Goal: Information Seeking & Learning: Learn about a topic

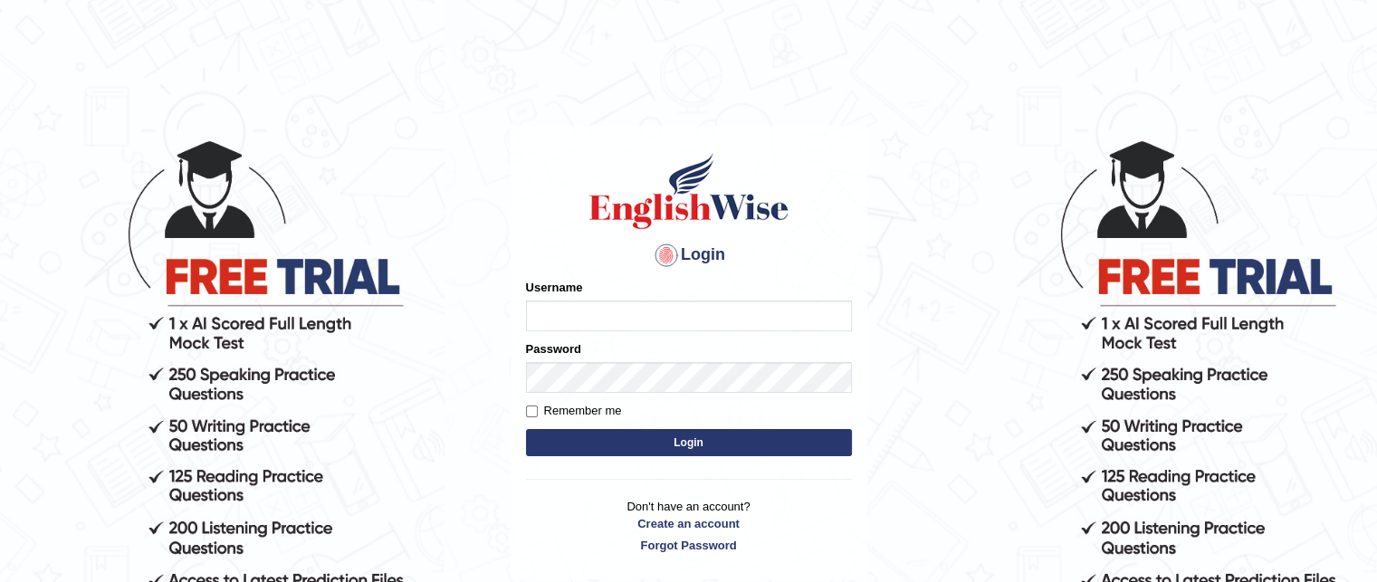
type input "grishmi_parramatta"
click at [724, 450] on button "Login" at bounding box center [689, 442] width 326 height 27
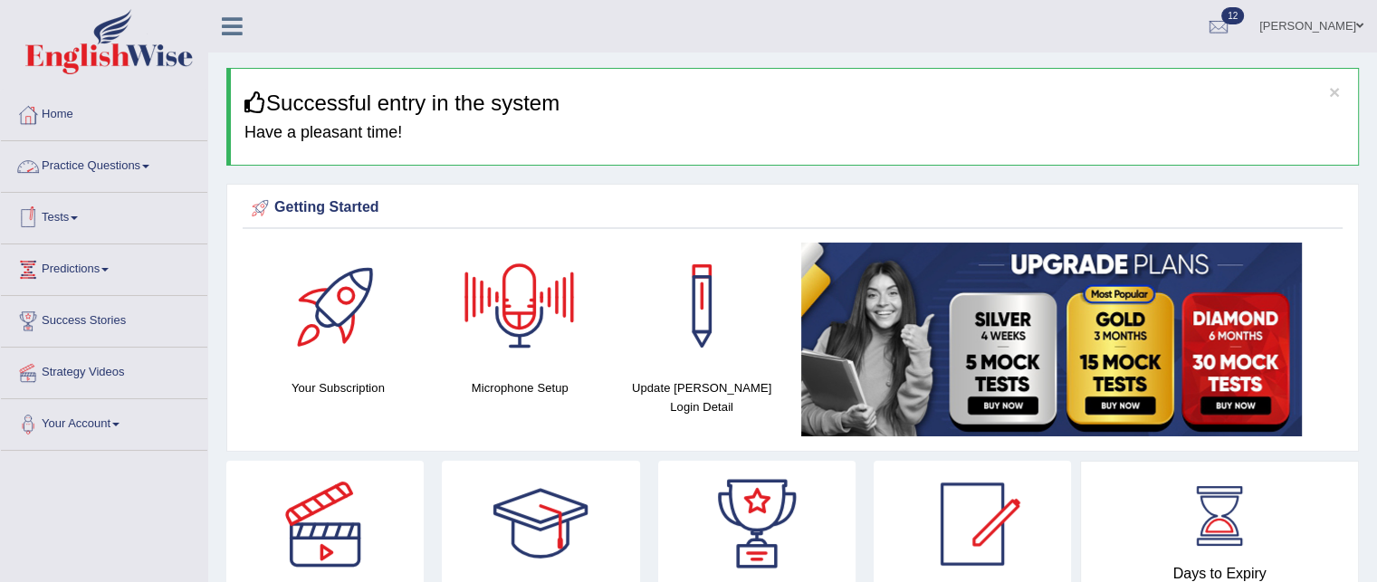
click at [127, 160] on link "Practice Questions" at bounding box center [104, 163] width 206 height 45
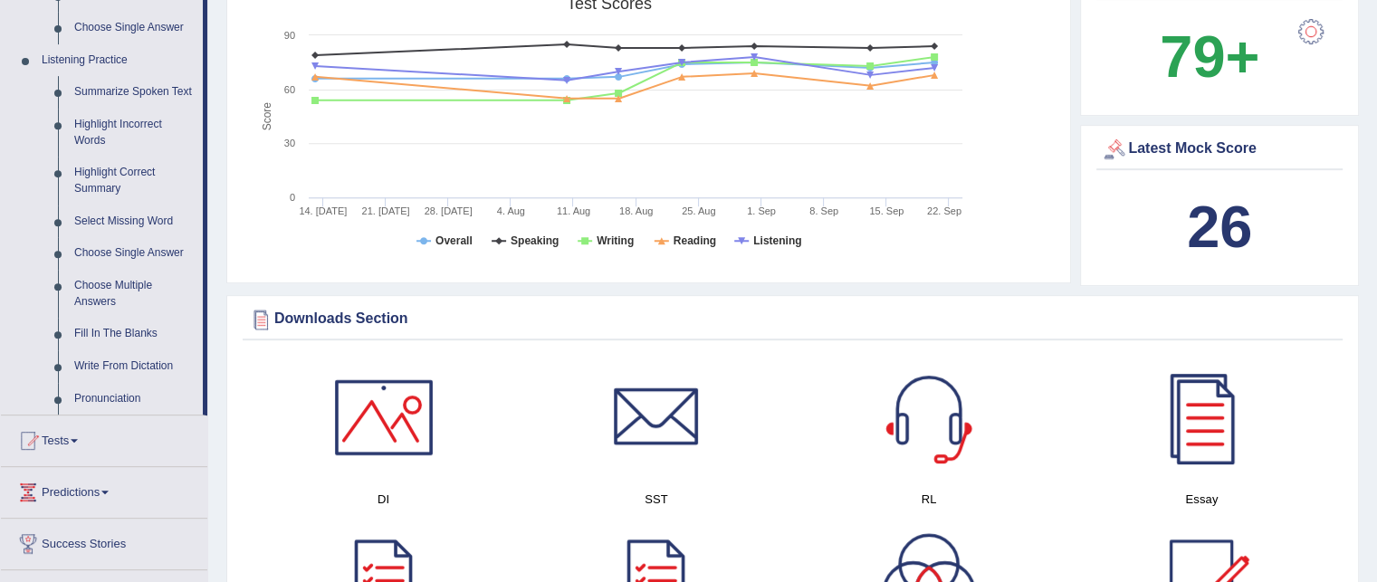
scroll to position [742, 0]
click at [117, 370] on link "Write From Dictation" at bounding box center [134, 368] width 137 height 33
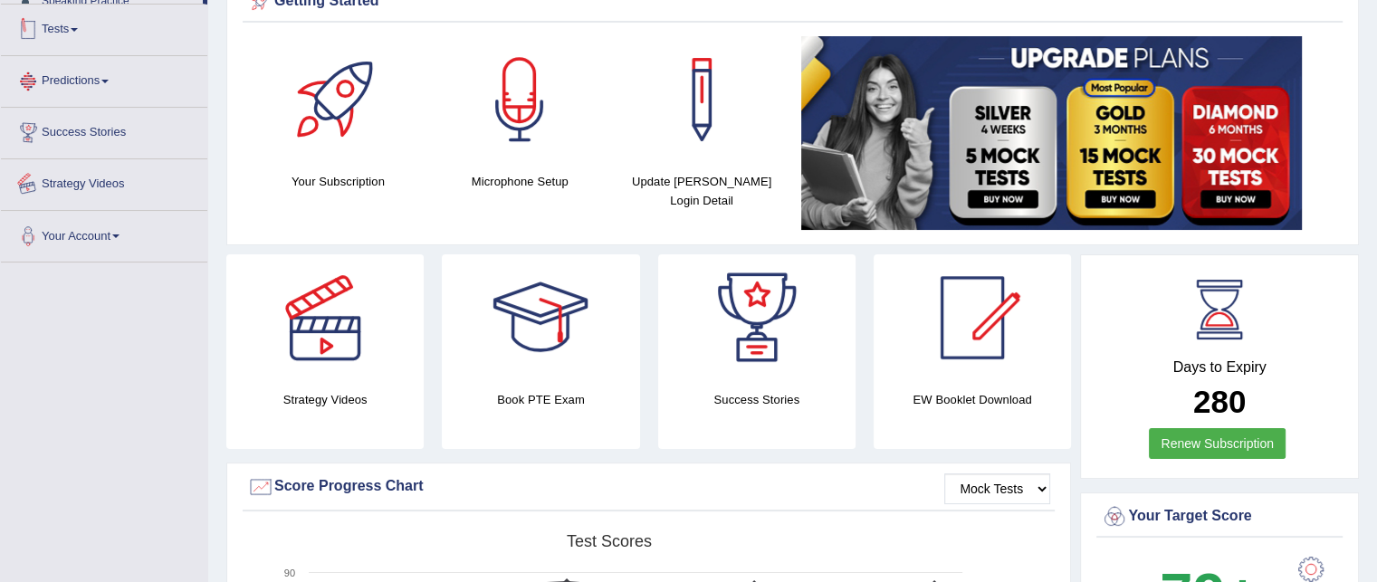
scroll to position [265, 0]
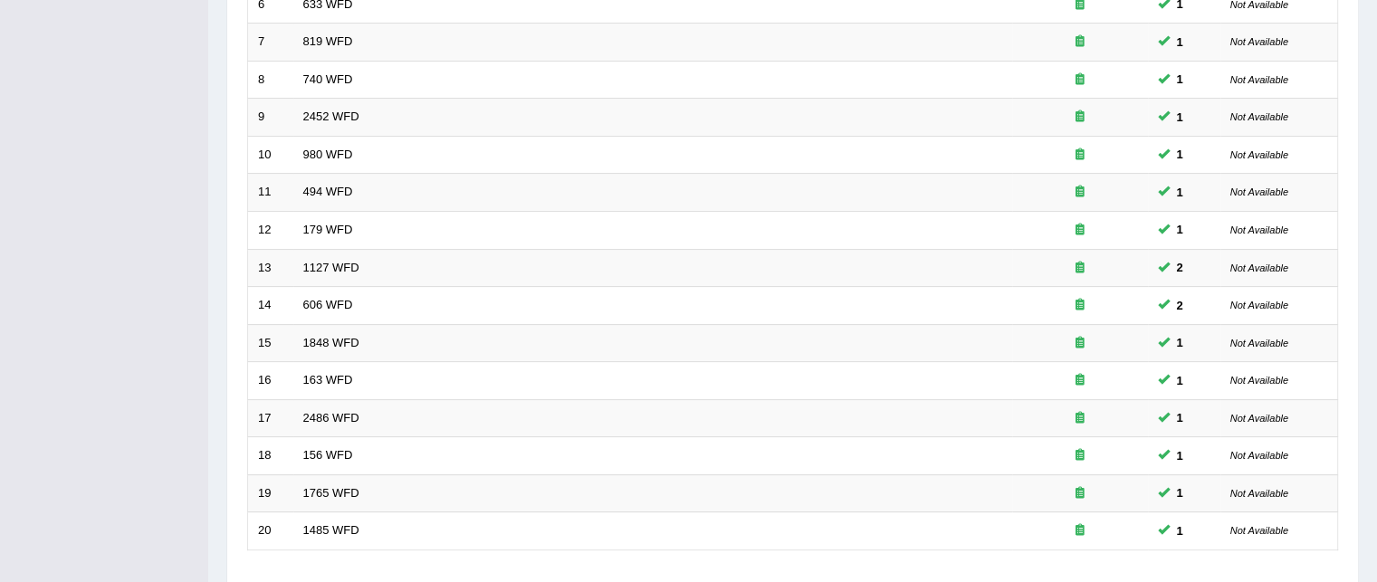
scroll to position [611, 0]
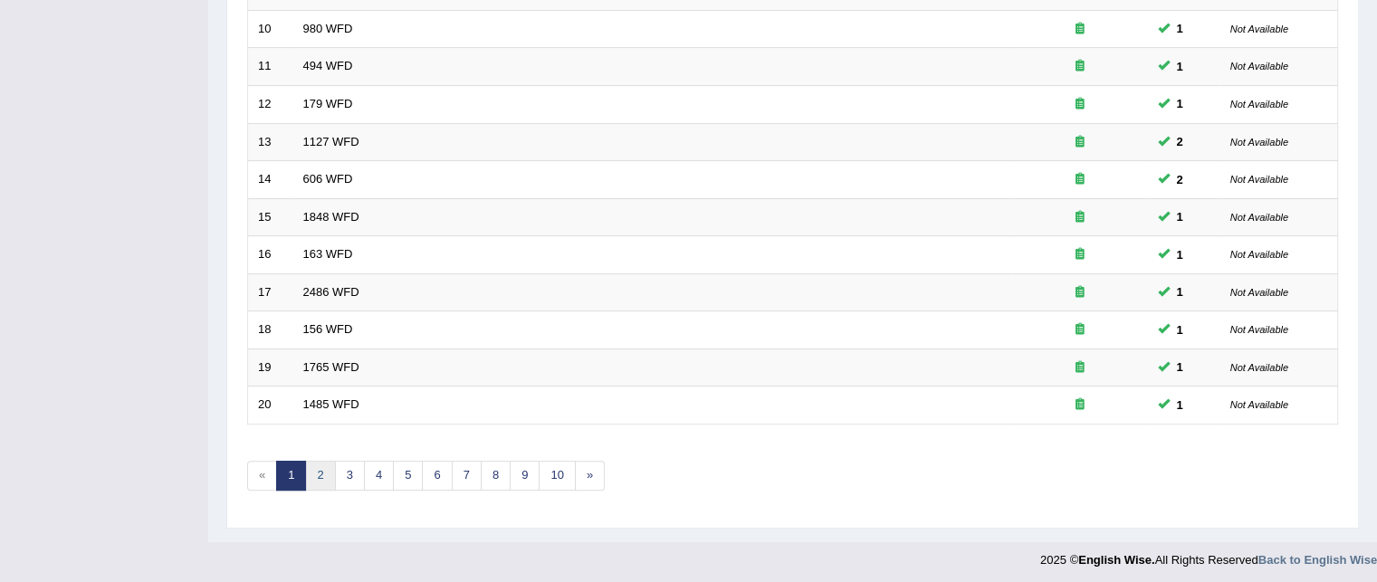
click at [315, 477] on link "2" at bounding box center [320, 476] width 30 height 30
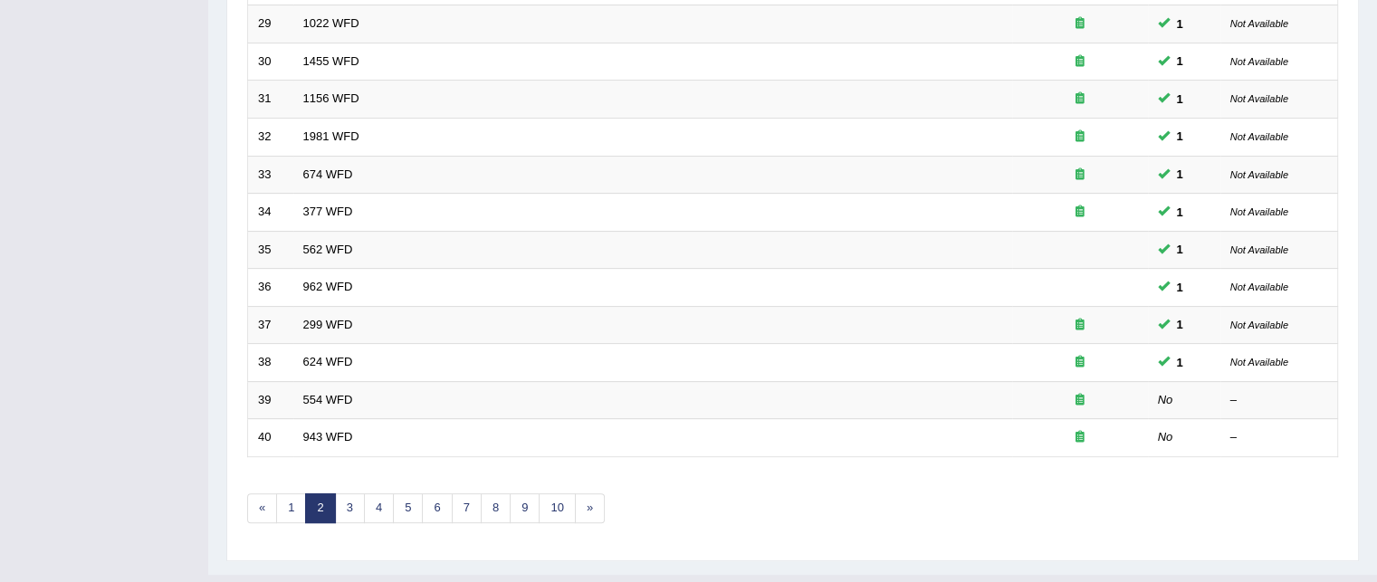
scroll to position [611, 0]
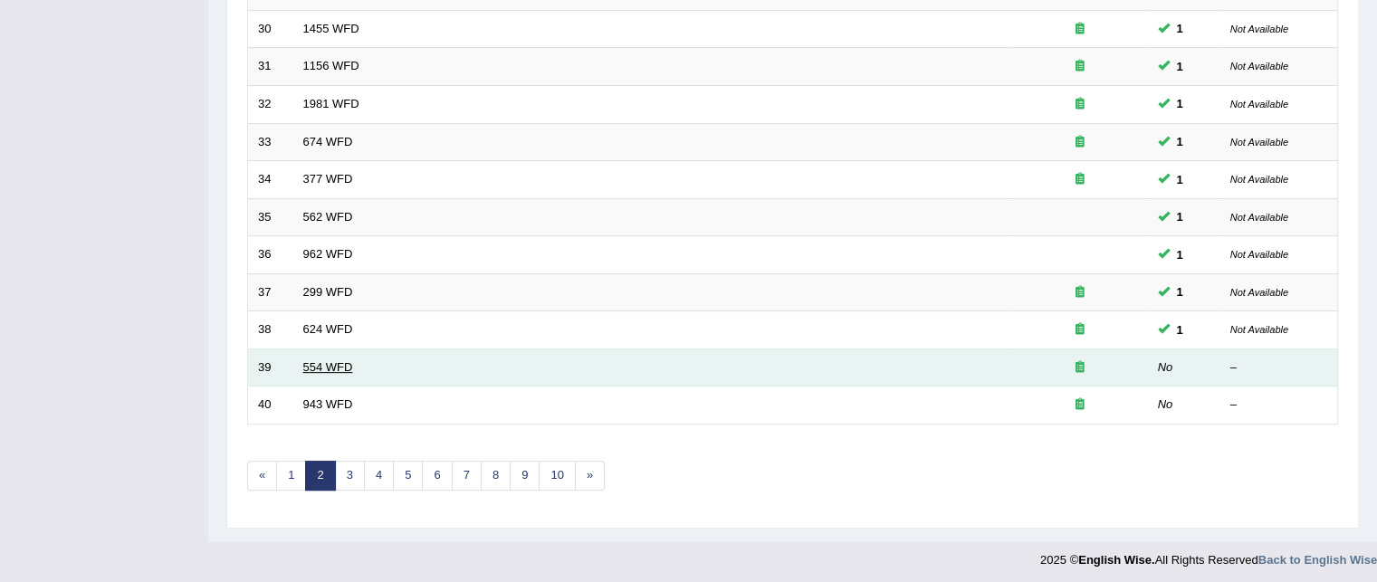
click at [310, 361] on link "554 WFD" at bounding box center [328, 367] width 50 height 14
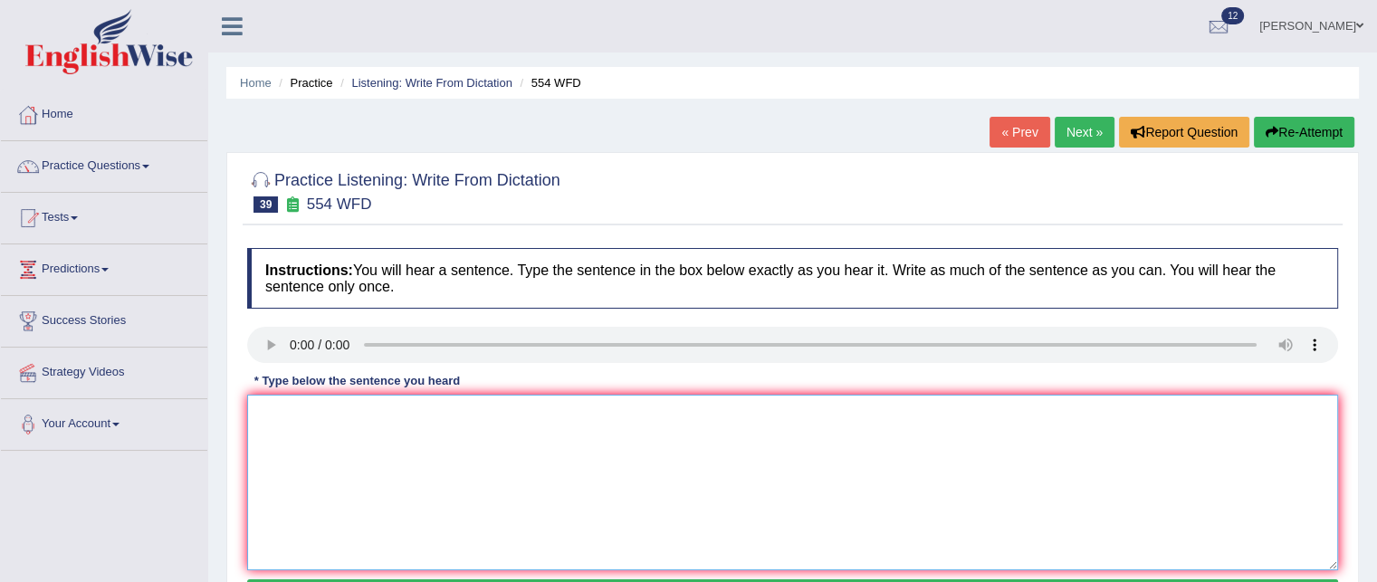
click at [306, 410] on textarea at bounding box center [792, 483] width 1091 height 176
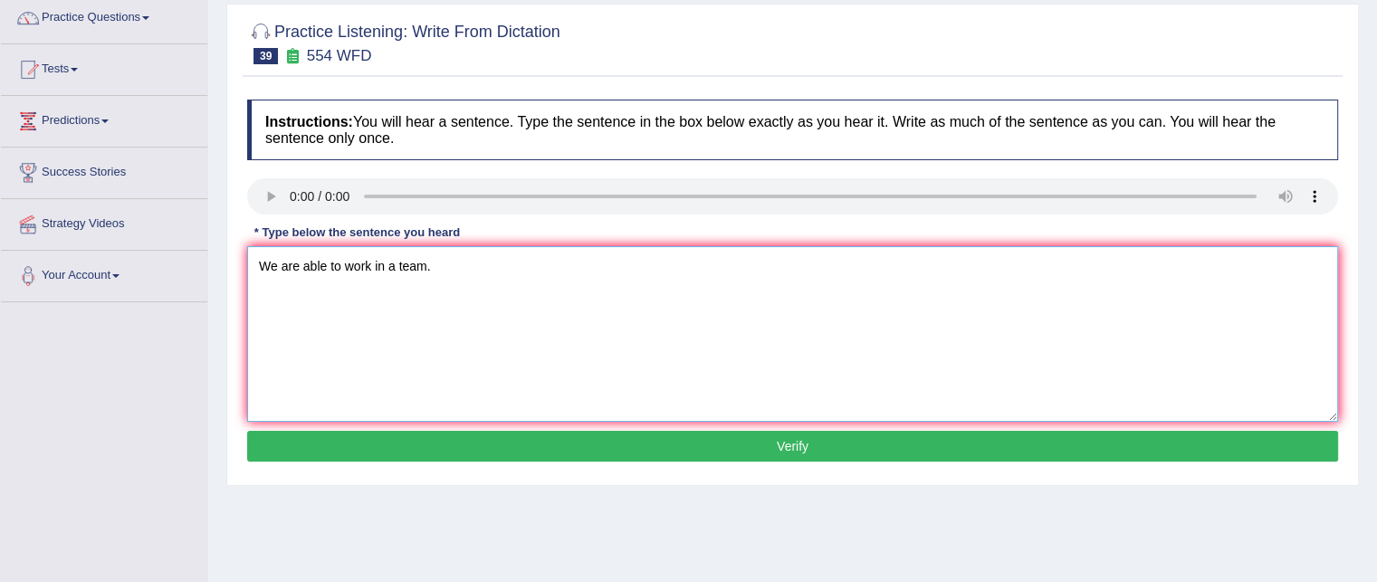
scroll to position [148, 0]
type textarea "We are able to work in a team."
click at [327, 448] on button "Verify" at bounding box center [792, 446] width 1091 height 31
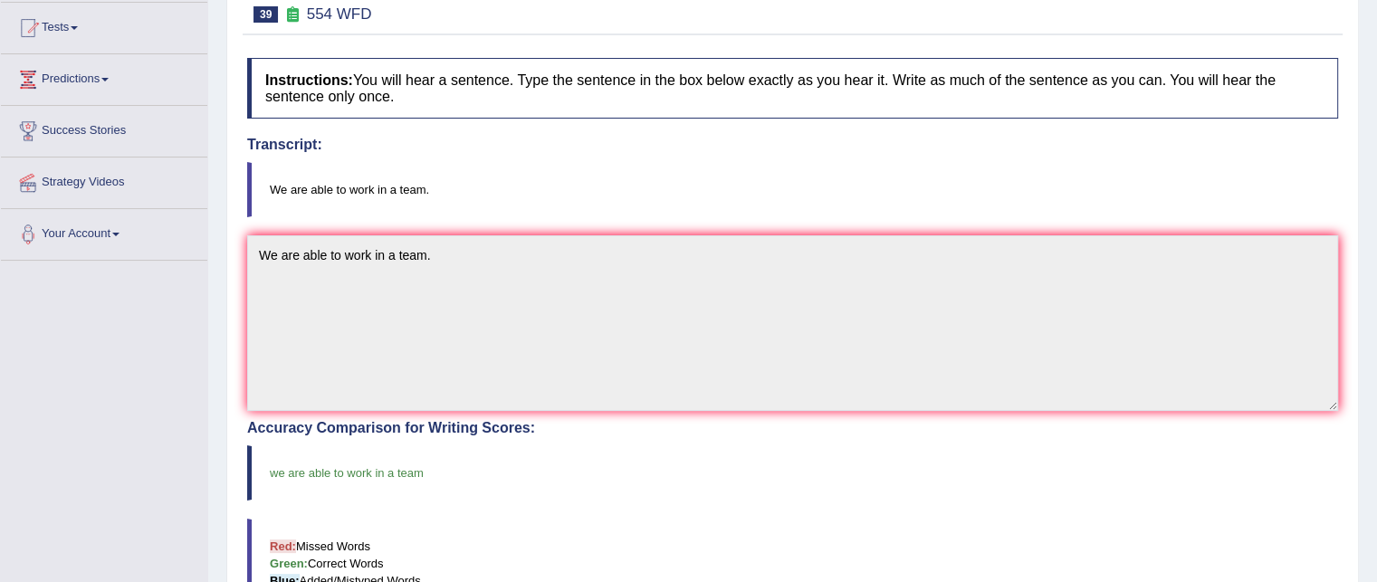
scroll to position [0, 0]
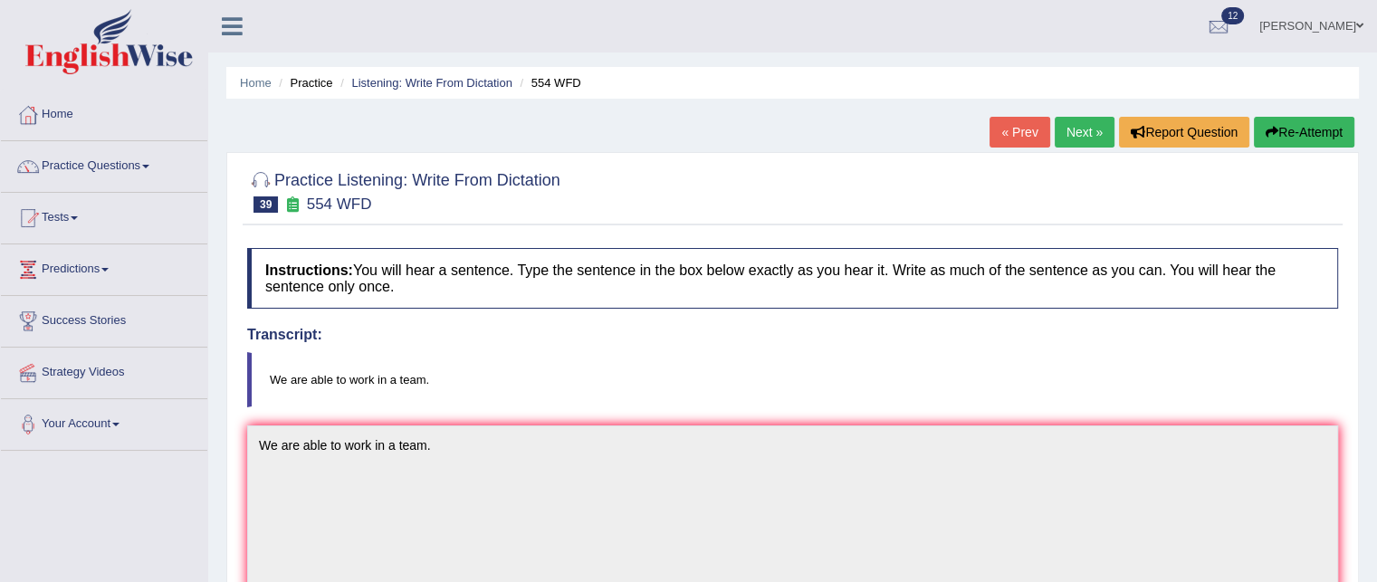
click at [1061, 124] on link "Next »" at bounding box center [1085, 132] width 60 height 31
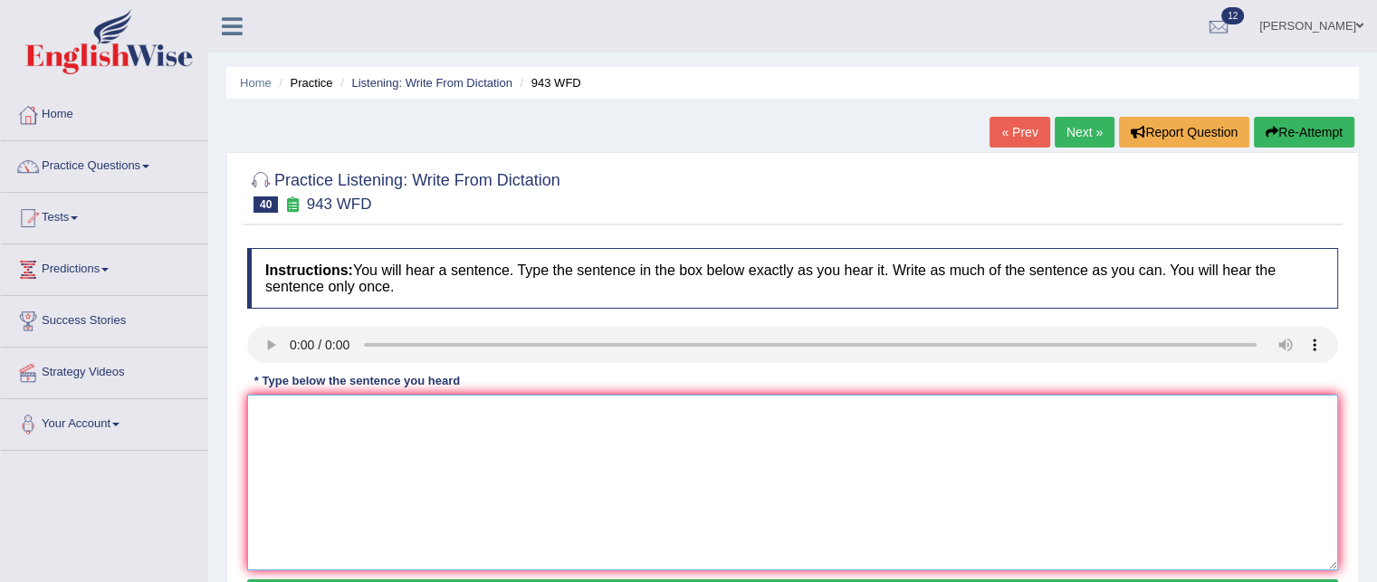
click at [313, 404] on textarea at bounding box center [792, 483] width 1091 height 176
click at [280, 409] on textarea "Farmming methois acrossthe wor;s have greatly developed recently." at bounding box center [792, 483] width 1091 height 176
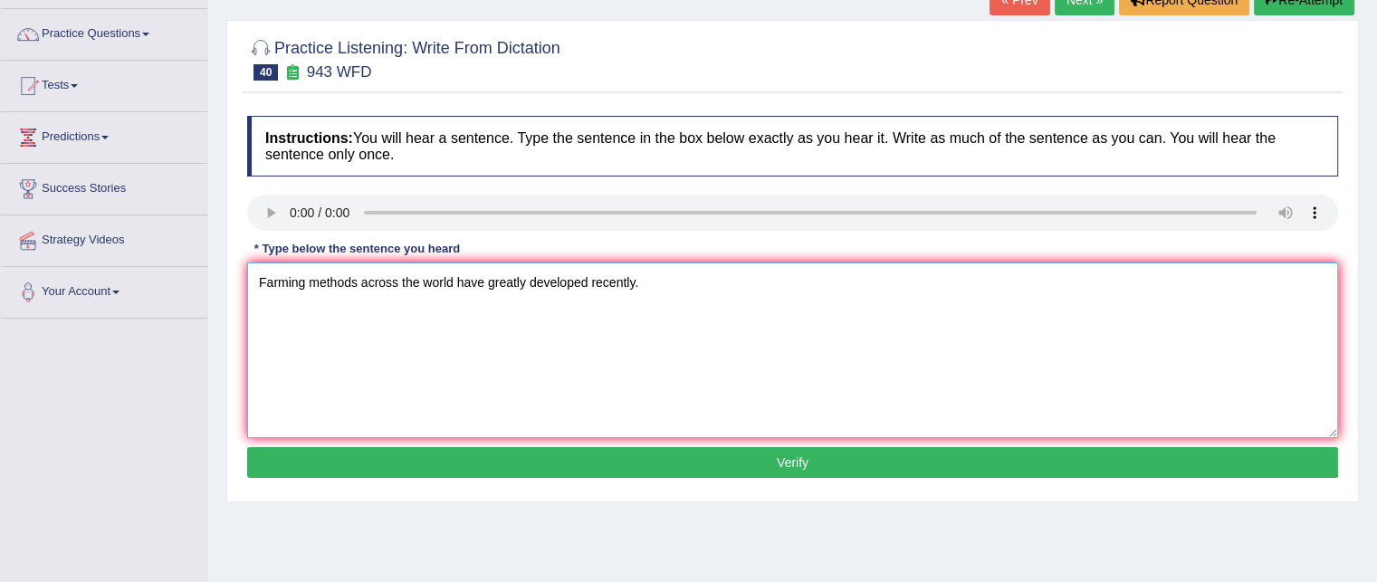
scroll to position [138, 0]
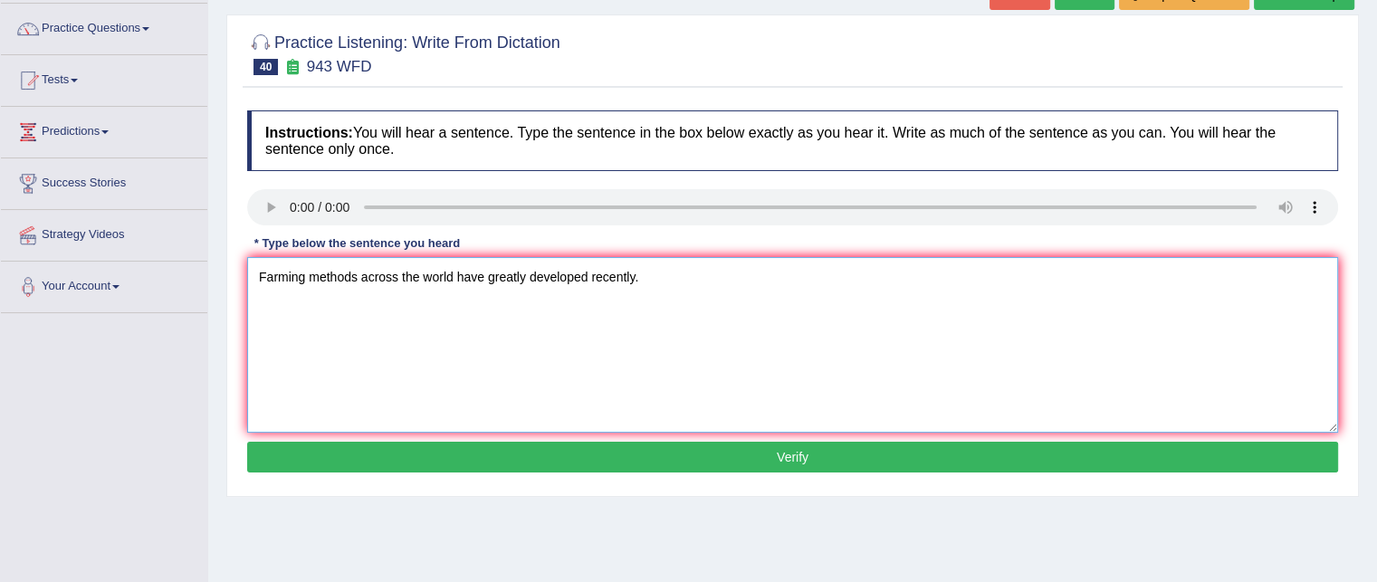
type textarea "Farming methods across the world have greatly developed recently."
click at [333, 464] on button "Verify" at bounding box center [792, 457] width 1091 height 31
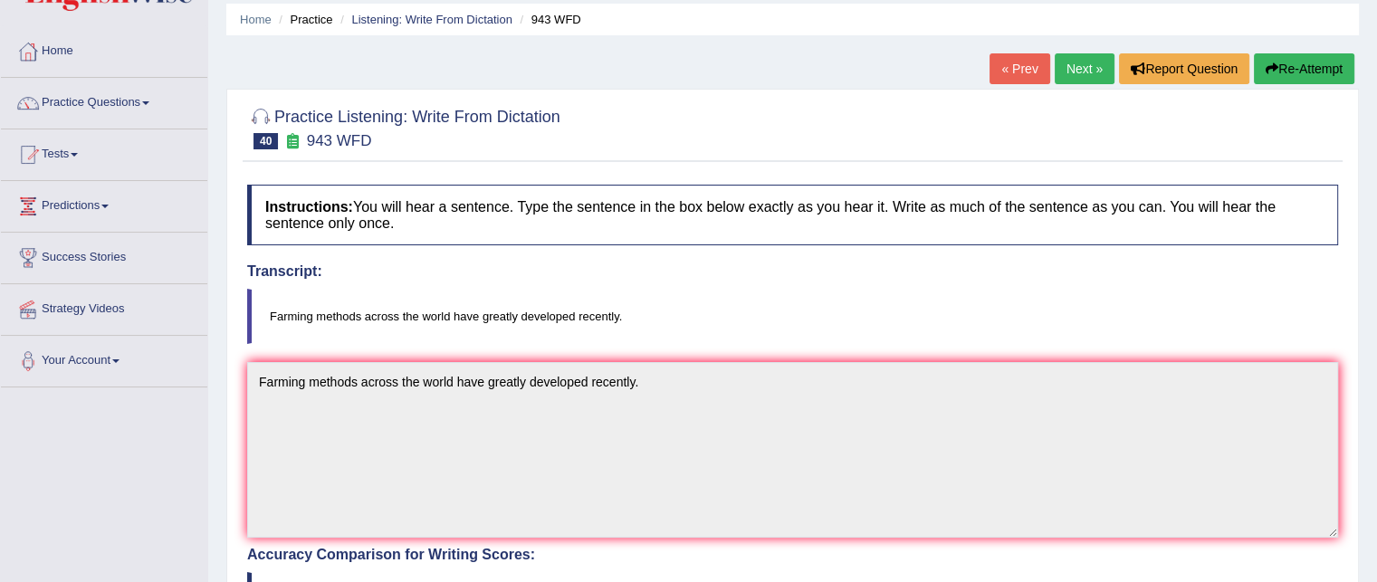
scroll to position [58, 0]
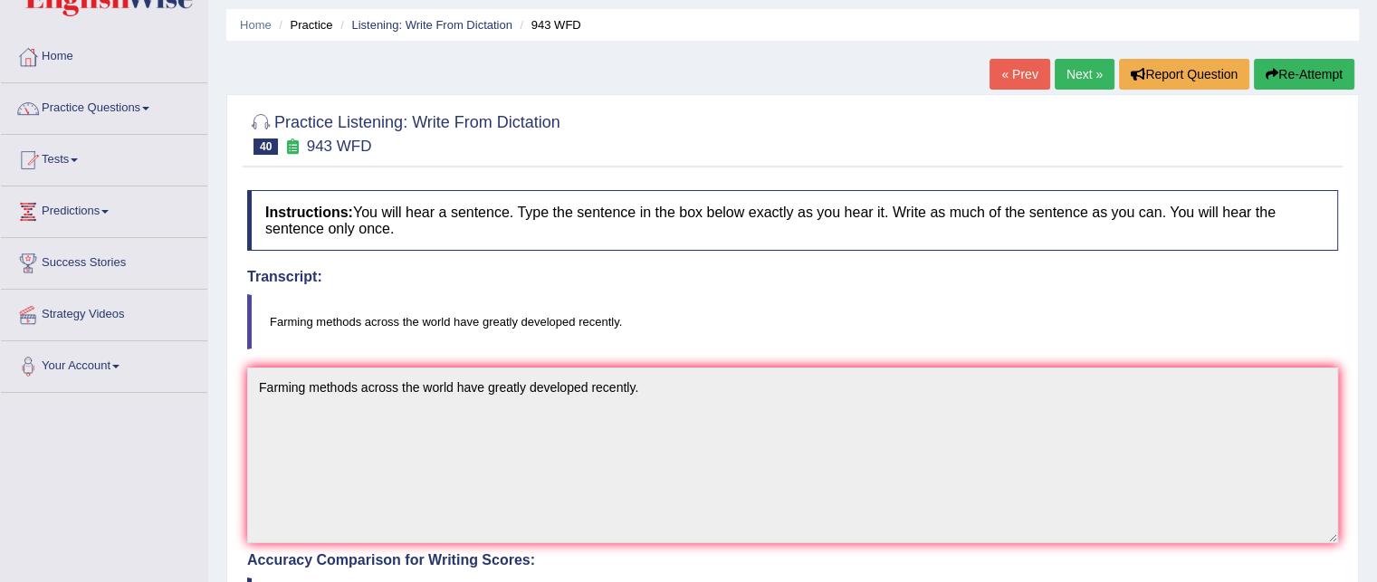
click at [1078, 72] on link "Next »" at bounding box center [1085, 74] width 60 height 31
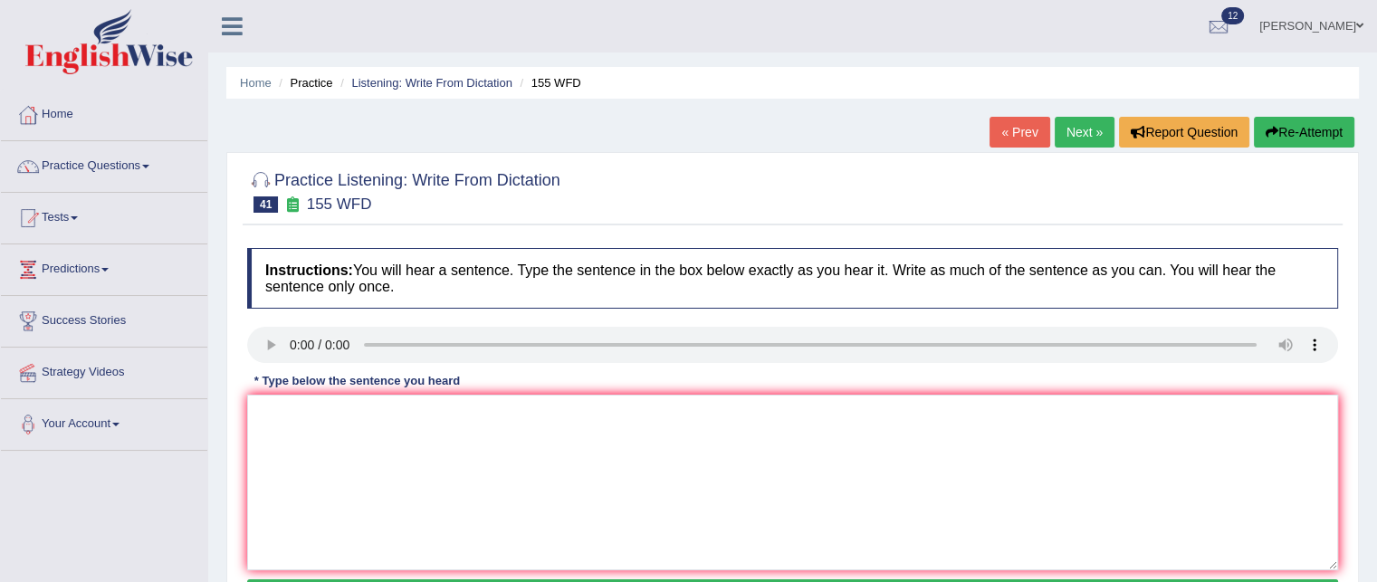
click at [277, 340] on div "Instructions: You will hear a sentence. Type the sentence in the box below exac…" at bounding box center [793, 432] width 1100 height 386
click at [315, 427] on textarea at bounding box center [792, 483] width 1091 height 176
click at [529, 408] on textarea "impoet details fro thenargument are moissing in the summary." at bounding box center [792, 483] width 1091 height 176
click at [262, 405] on textarea "impoet details fro thenargument are moissing in from the summary." at bounding box center [792, 483] width 1091 height 176
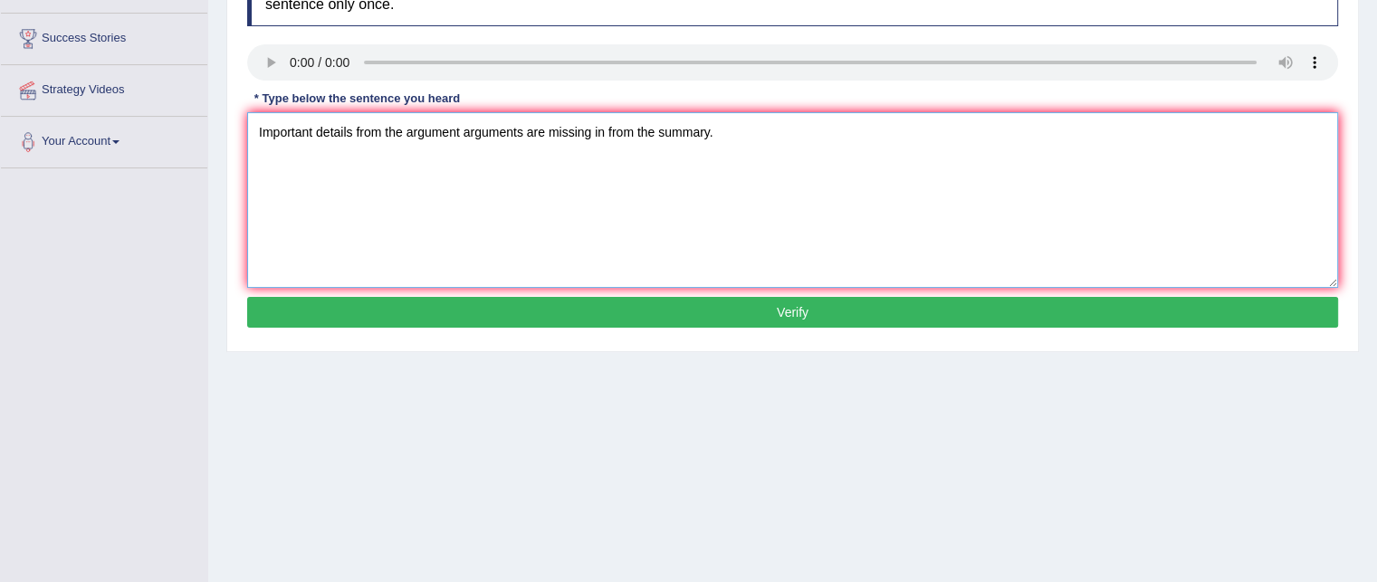
scroll to position [311, 0]
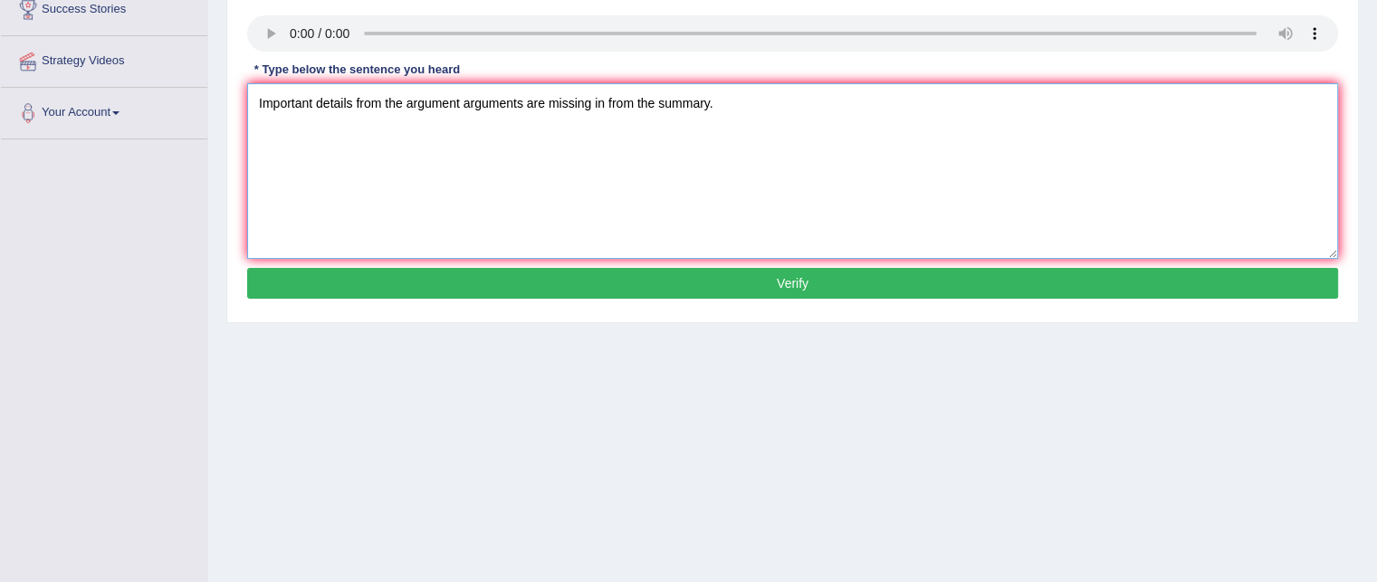
type textarea "Important details from the argument arguments are missing in from the summary."
click at [405, 302] on div "Instructions: You will hear a sentence. Type the sentence in the box below exac…" at bounding box center [793, 121] width 1100 height 386
click at [411, 296] on div "Instructions: You will hear a sentence. Type the sentence in the box below exac…" at bounding box center [793, 121] width 1100 height 386
click at [427, 282] on button "Verify" at bounding box center [792, 283] width 1091 height 31
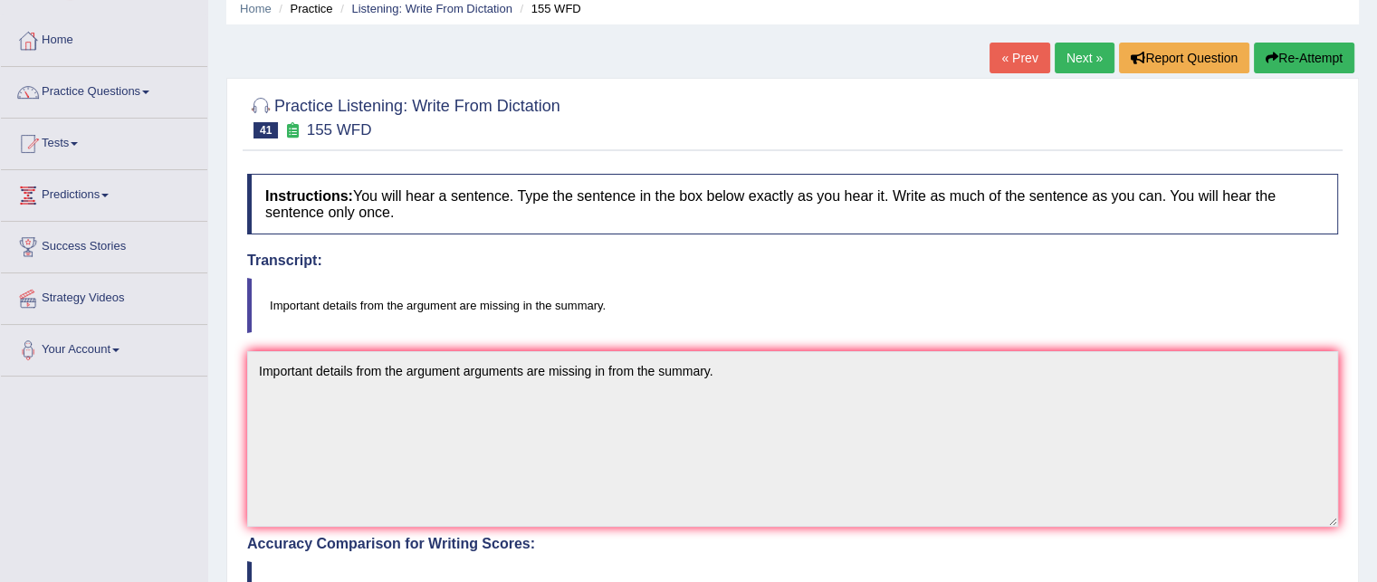
scroll to position [0, 0]
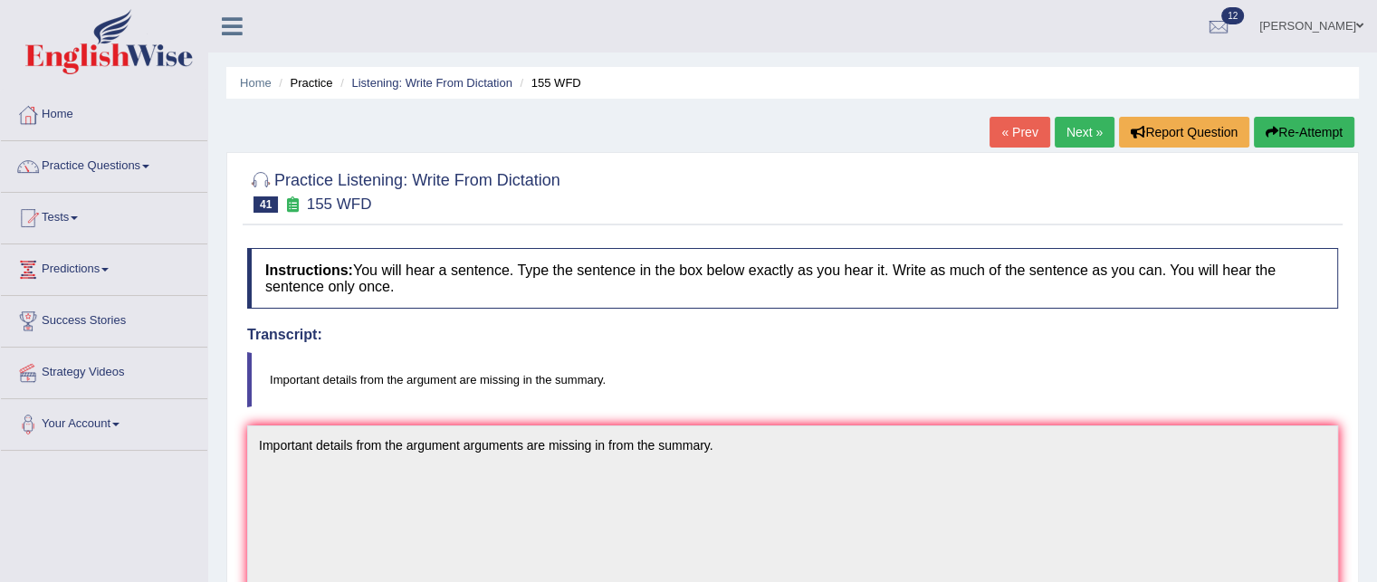
click at [1073, 129] on link "Next »" at bounding box center [1085, 132] width 60 height 31
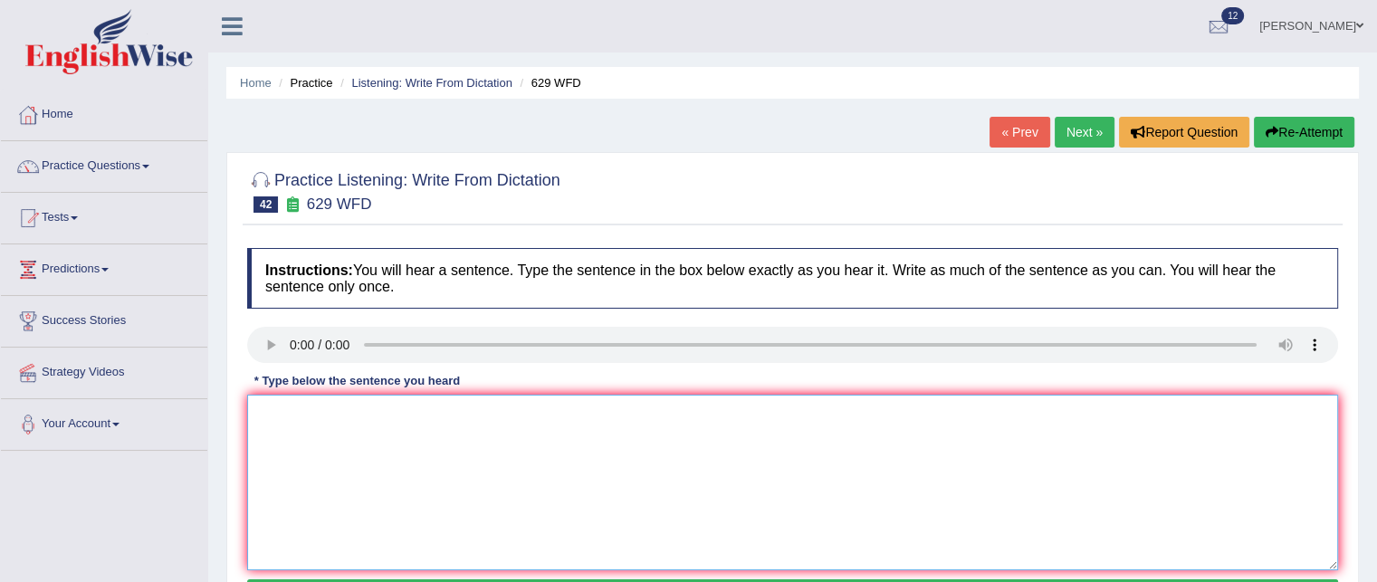
click at [294, 400] on textarea at bounding box center [792, 483] width 1091 height 176
click at [273, 405] on textarea "pleae peovief the reports to support the ide of thses arguments" at bounding box center [792, 483] width 1091 height 176
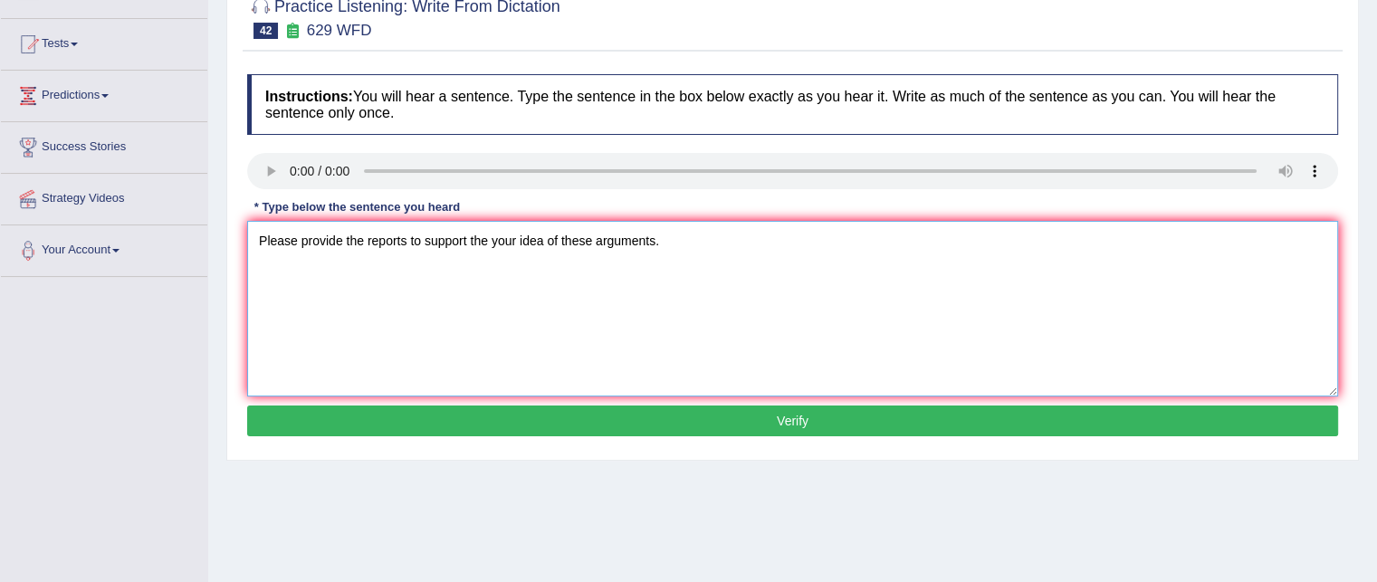
scroll to position [176, 0]
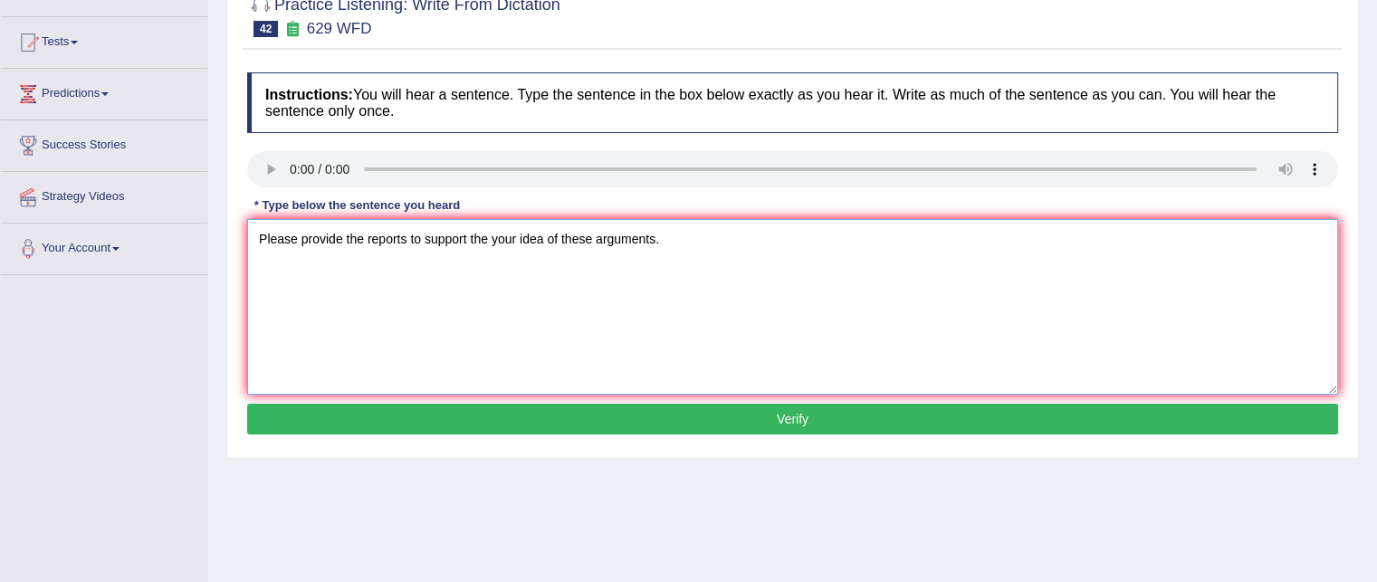
type textarea "Please provide the reports to support the your idea of these arguments."
click at [423, 421] on button "Verify" at bounding box center [792, 419] width 1091 height 31
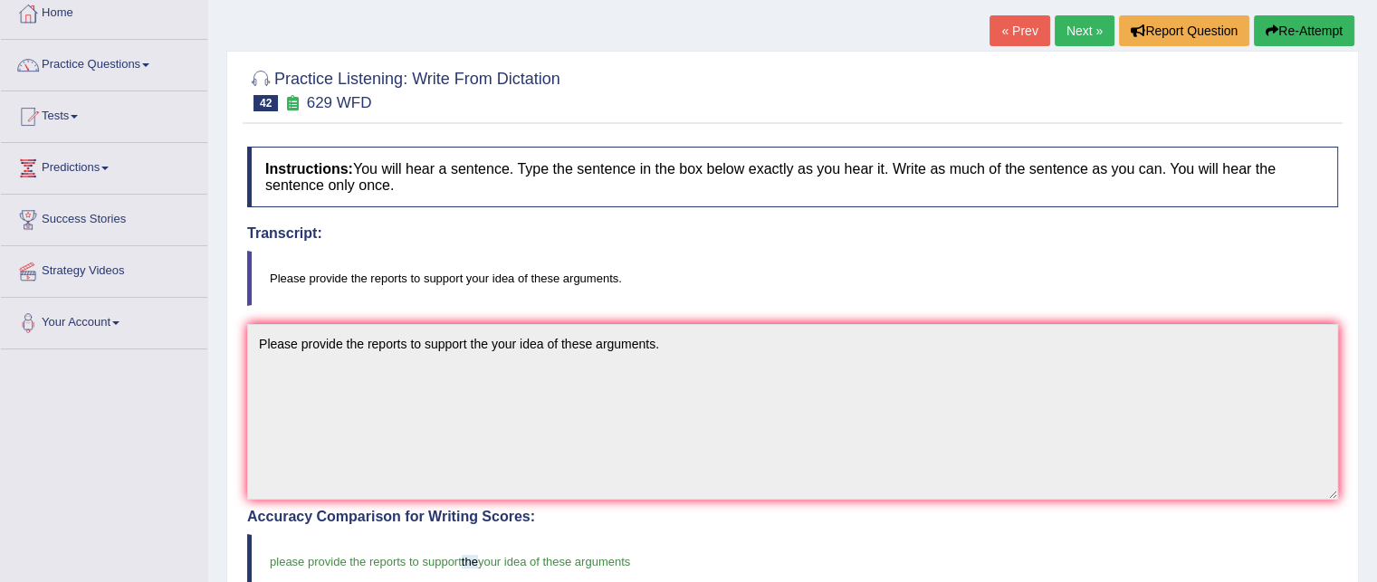
scroll to position [98, 0]
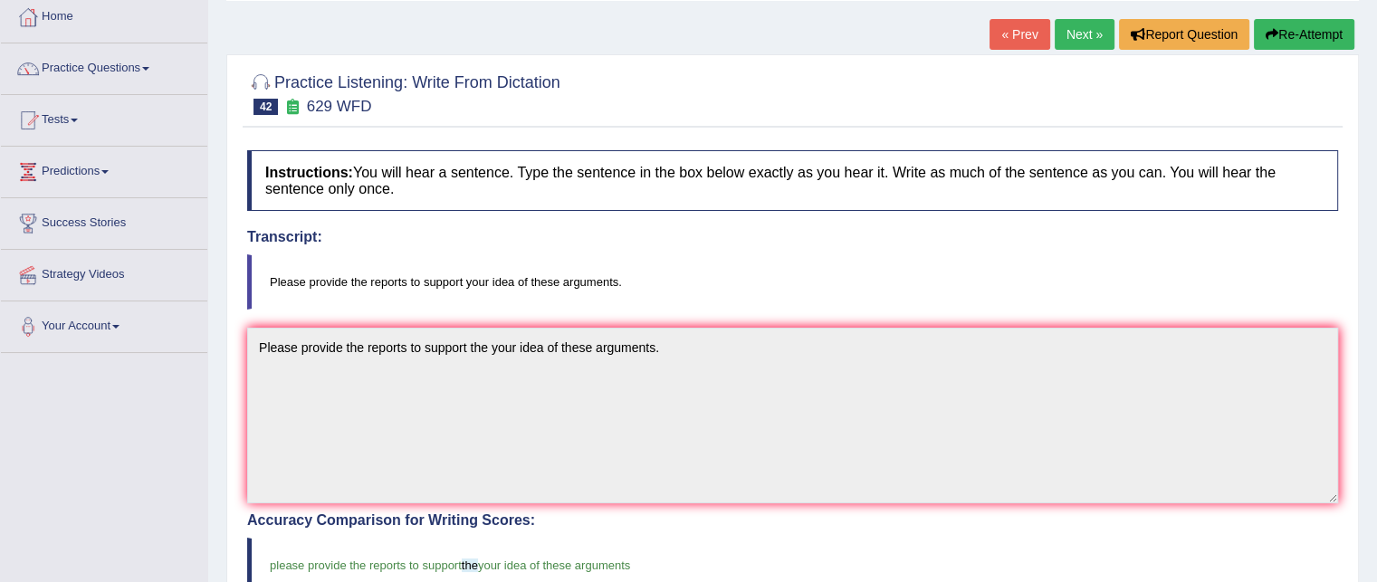
click at [1087, 30] on link "Next »" at bounding box center [1085, 34] width 60 height 31
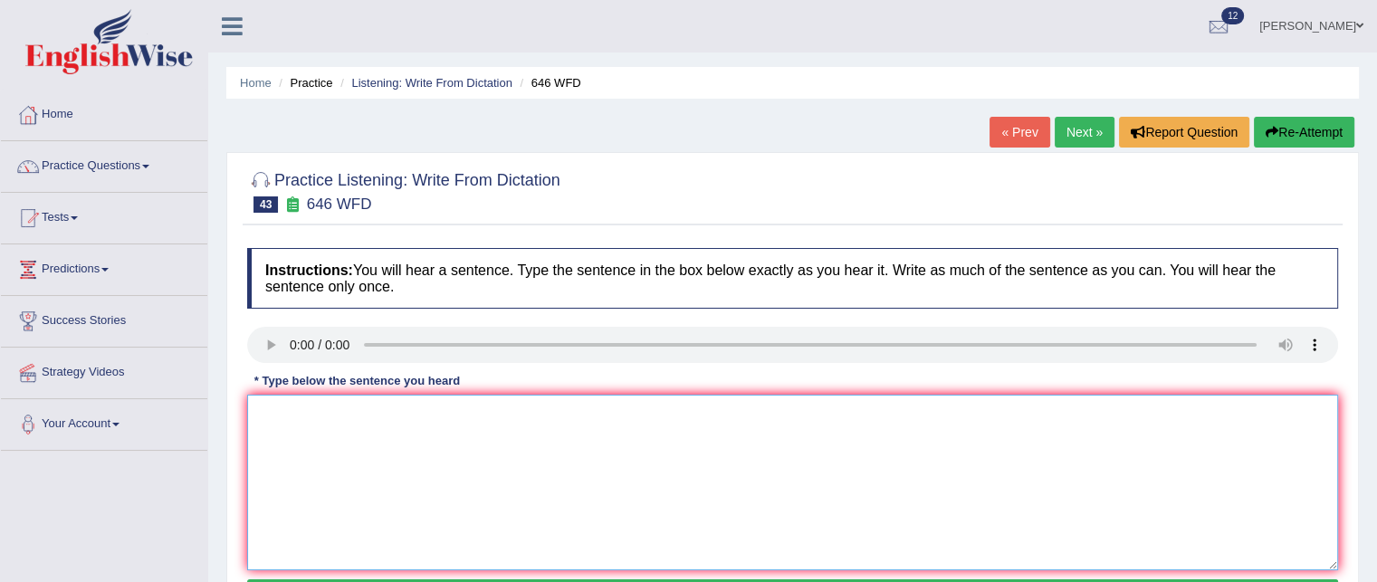
click at [312, 415] on textarea at bounding box center [792, 483] width 1091 height 176
click at [295, 412] on textarea "The infusttrail revolitionin euroipe was drivern by steam techology." at bounding box center [792, 483] width 1091 height 176
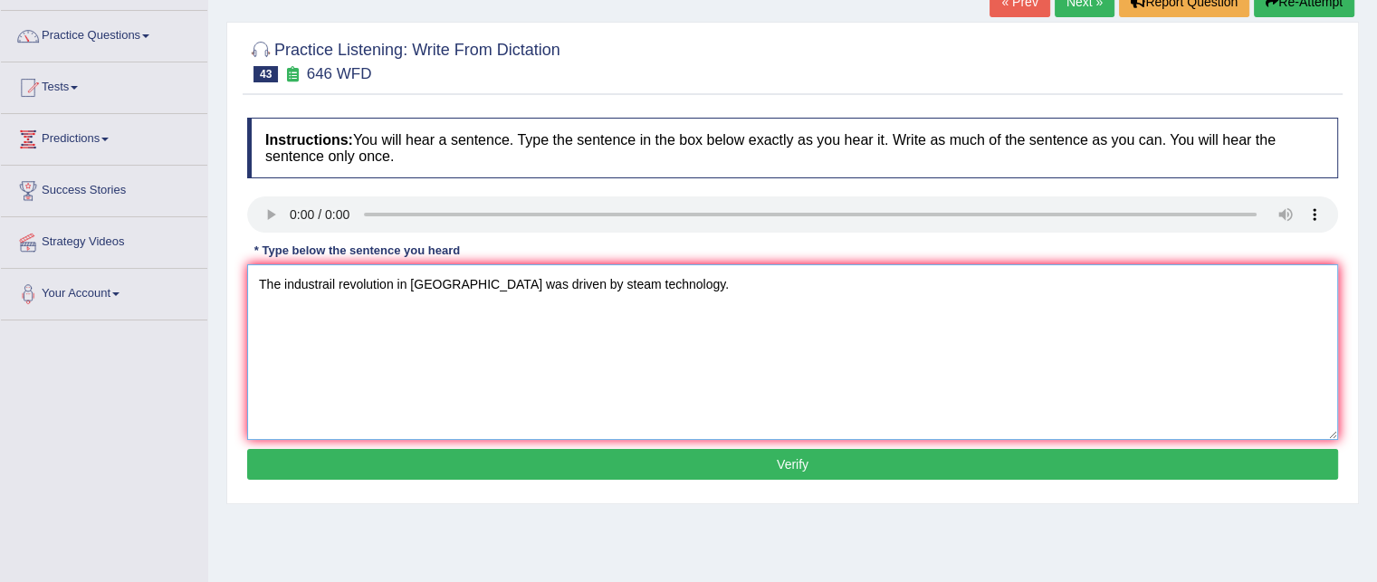
scroll to position [132, 0]
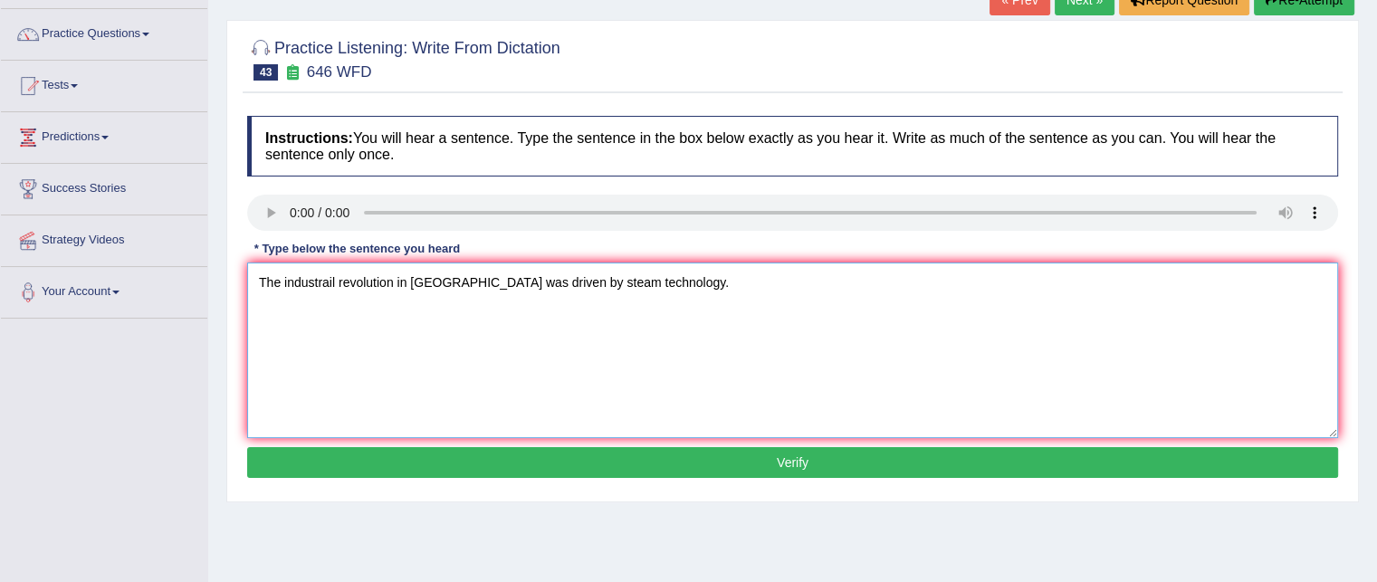
type textarea "The industrail revolution in [GEOGRAPHIC_DATA] was driven by steam technology."
click at [614, 463] on button "Verify" at bounding box center [792, 462] width 1091 height 31
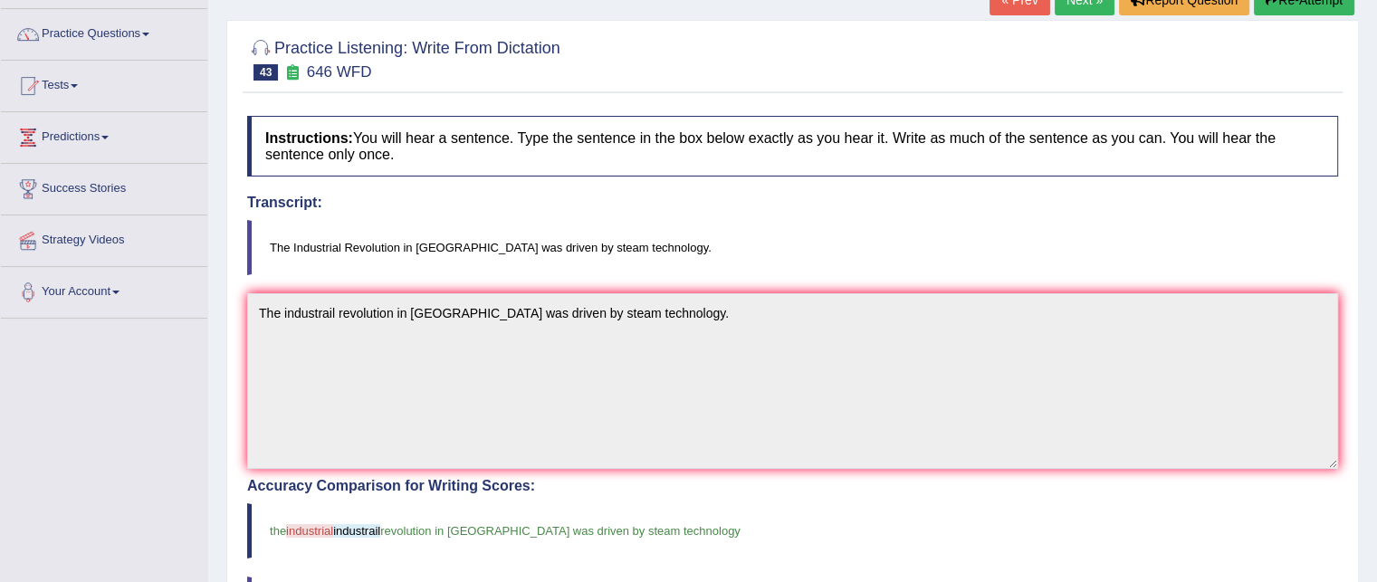
scroll to position [0, 0]
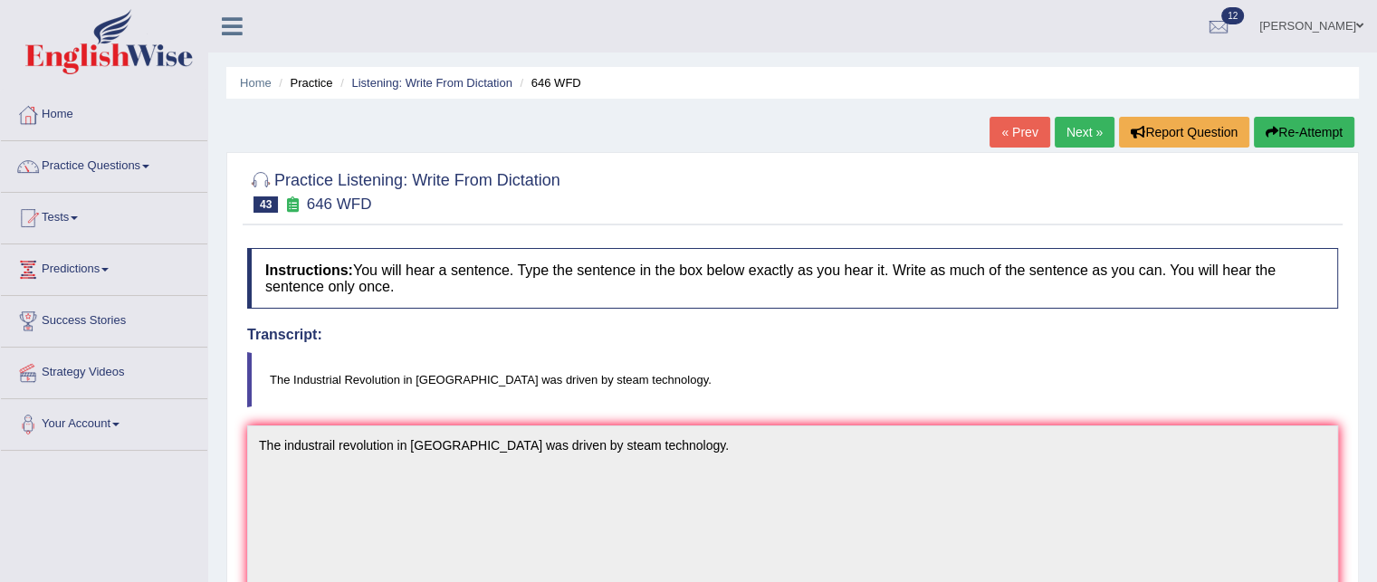
click at [1075, 133] on link "Next »" at bounding box center [1085, 132] width 60 height 31
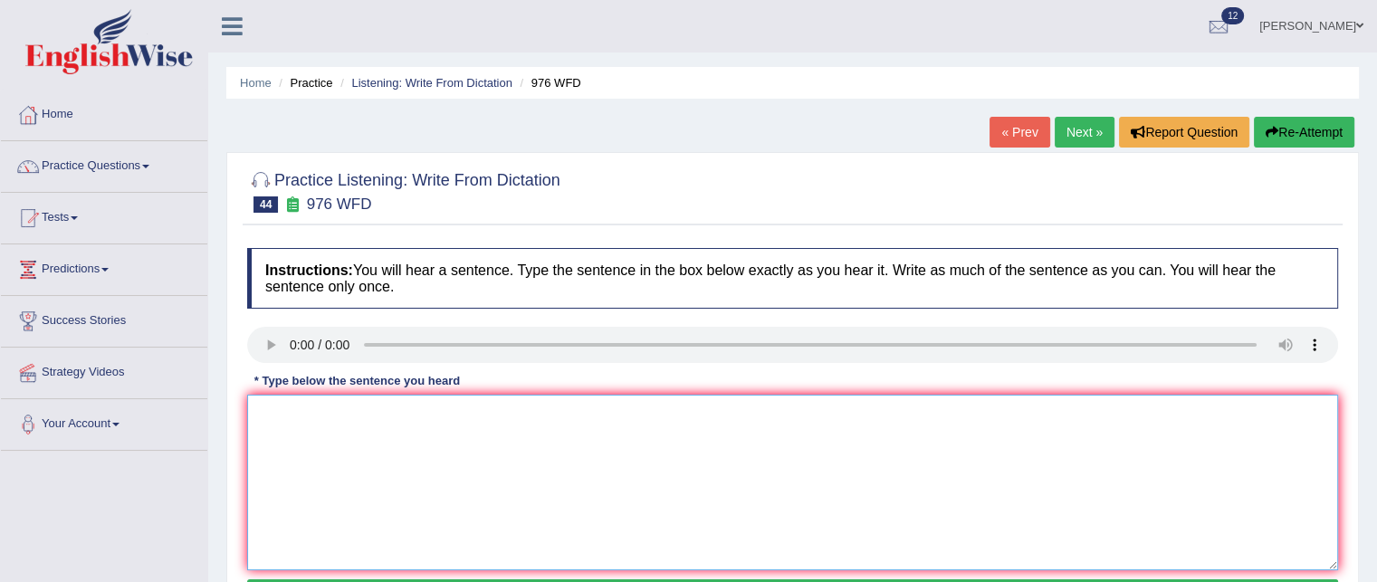
click at [303, 409] on textarea at bounding box center [792, 483] width 1091 height 176
click at [369, 408] on textarea "The study of the ecinumy is a trackr subjet to research." at bounding box center [792, 483] width 1091 height 176
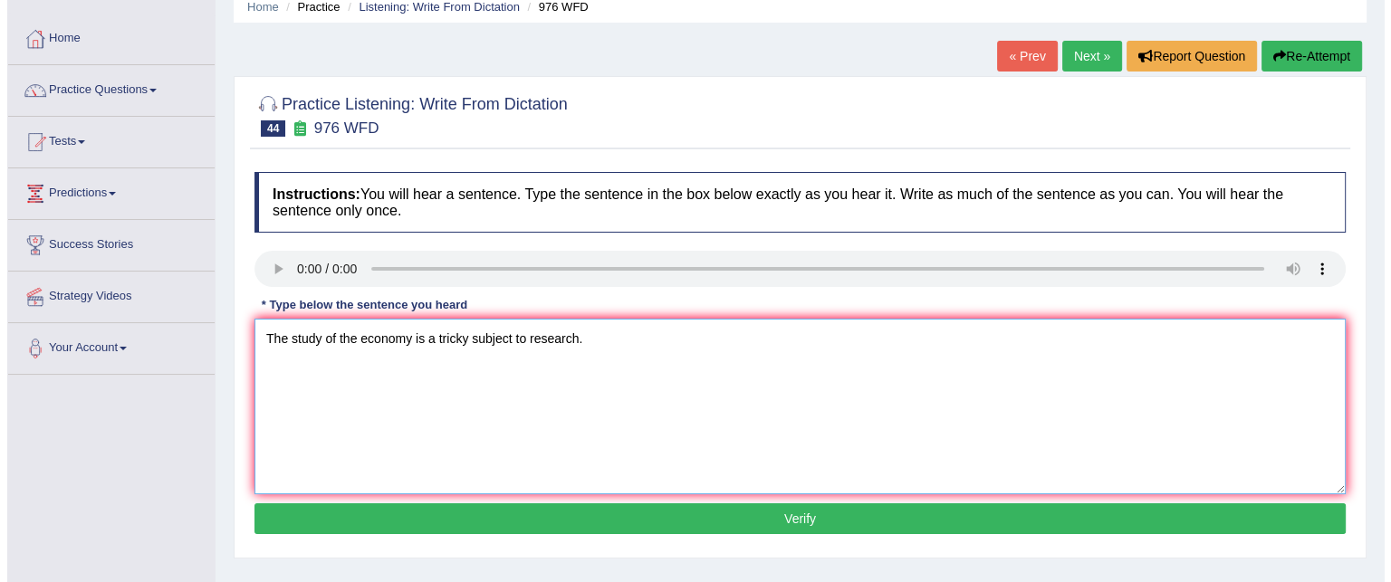
scroll to position [79, 0]
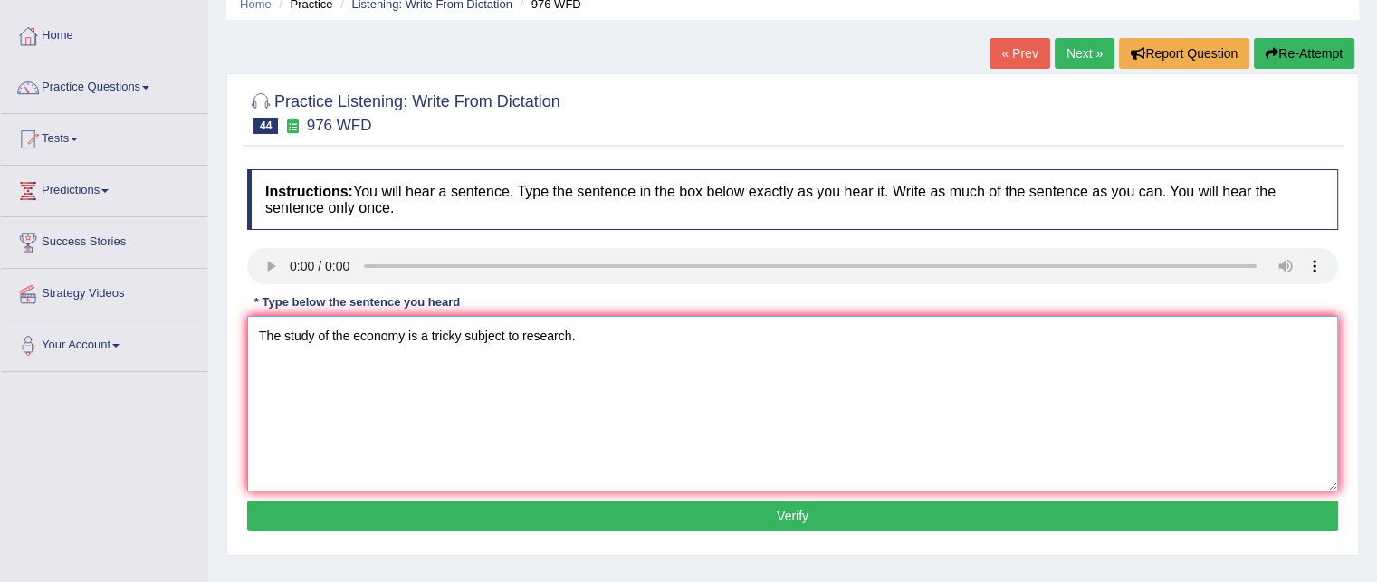
type textarea "The study of the economy is a tricky subject to research."
click at [449, 518] on button "Verify" at bounding box center [792, 516] width 1091 height 31
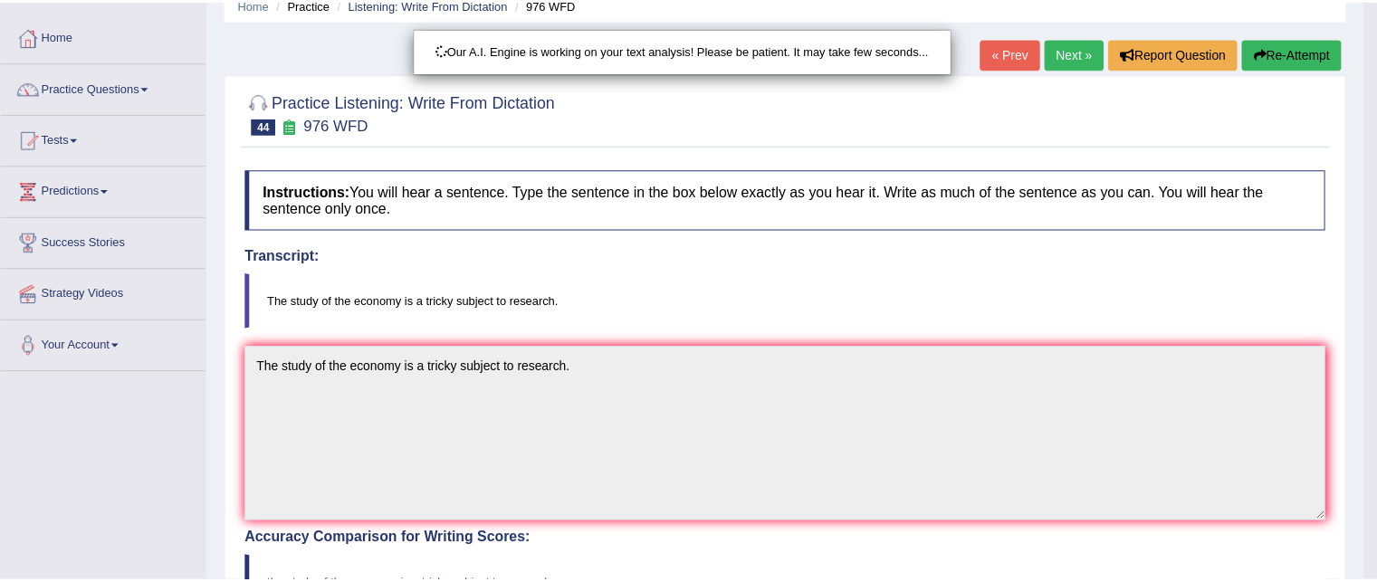
scroll to position [91, 0]
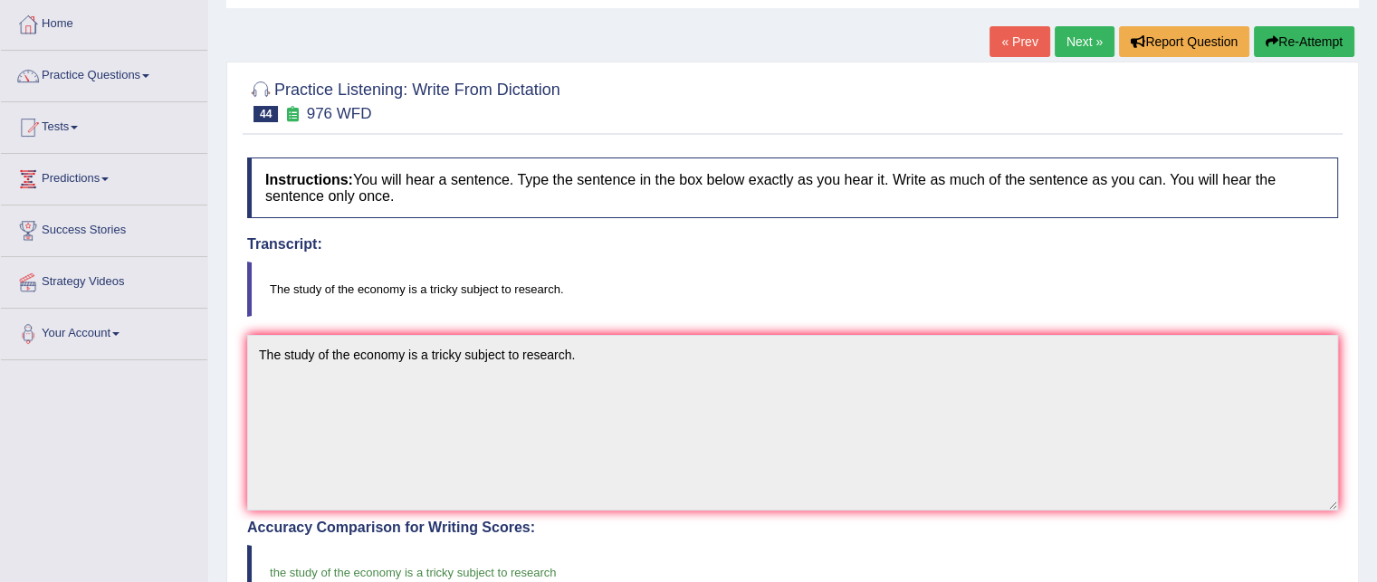
click at [1090, 43] on link "Next »" at bounding box center [1085, 41] width 60 height 31
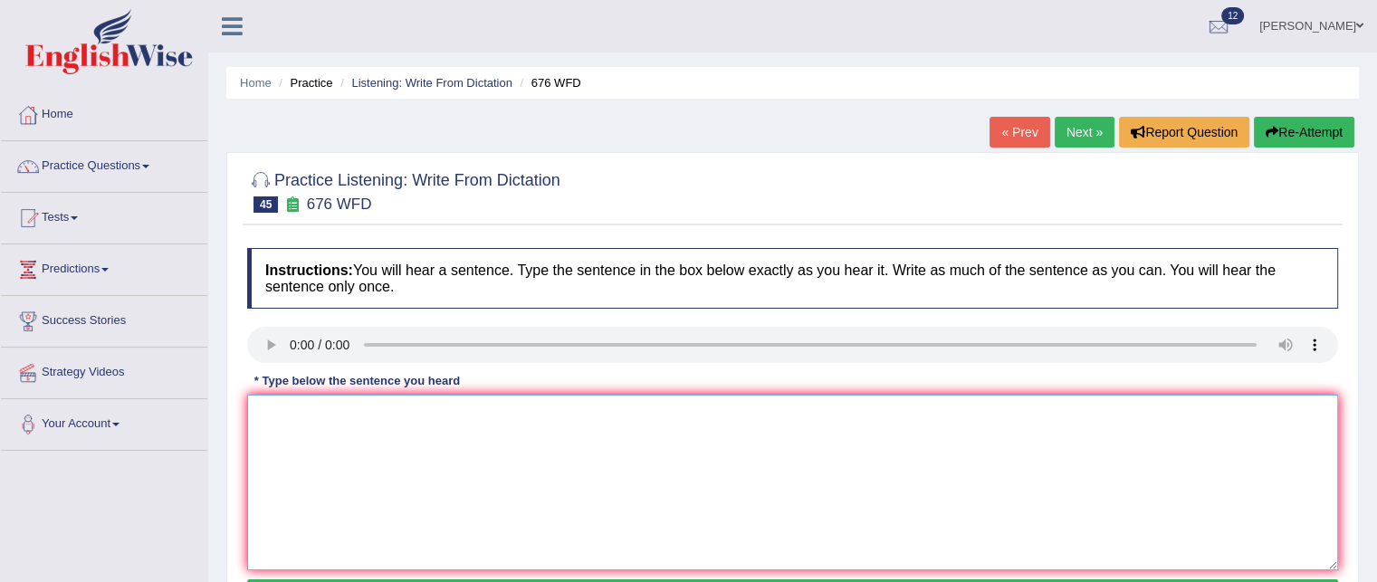
click at [315, 436] on textarea at bounding box center [792, 483] width 1091 height 176
click at [468, 420] on textarea "University need to secure the ground for reaseacrh subjects" at bounding box center [792, 483] width 1091 height 176
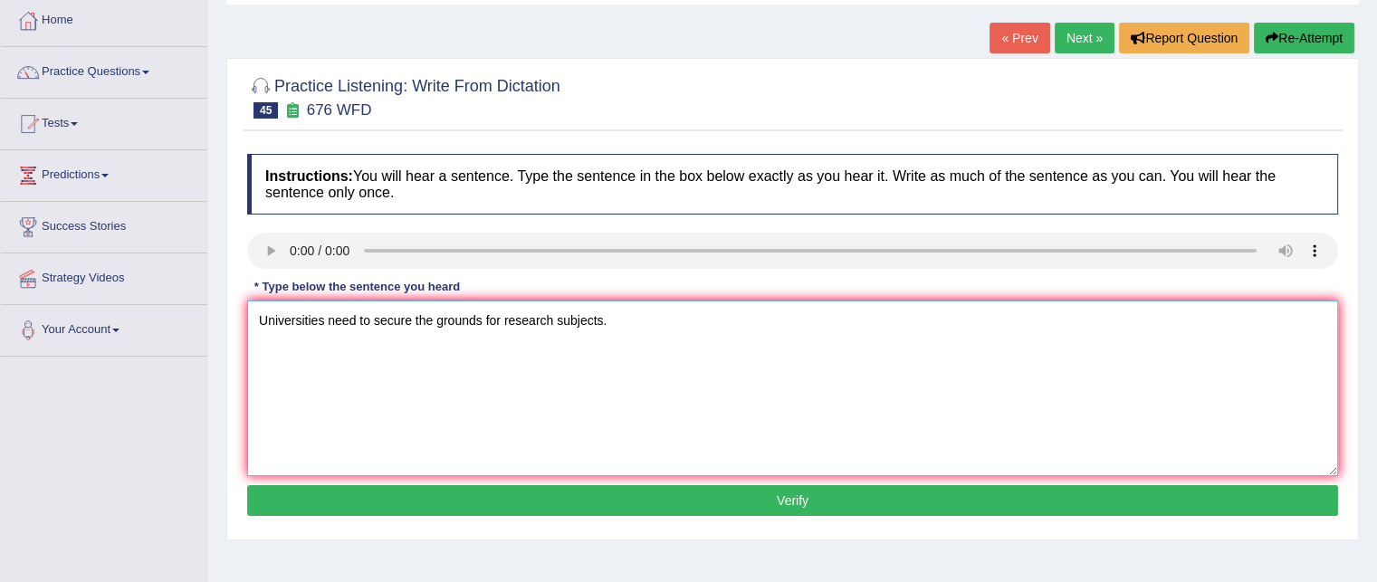
scroll to position [98, 0]
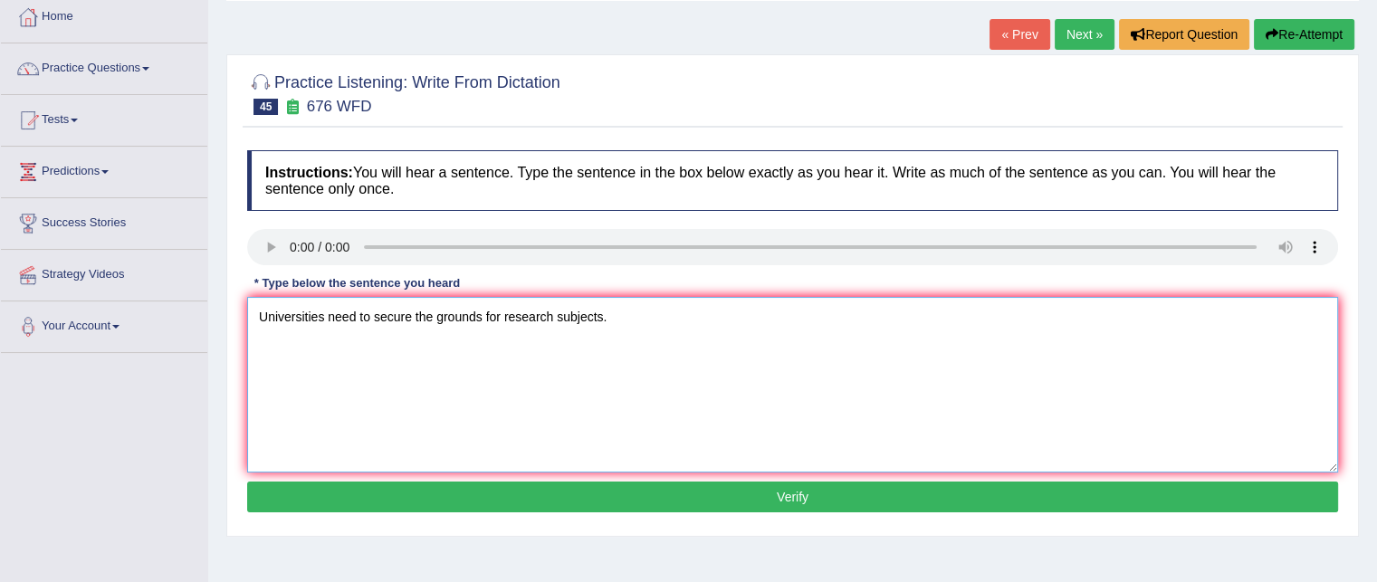
type textarea "Universities need to secure the grounds for research subjects."
click at [449, 503] on button "Verify" at bounding box center [792, 497] width 1091 height 31
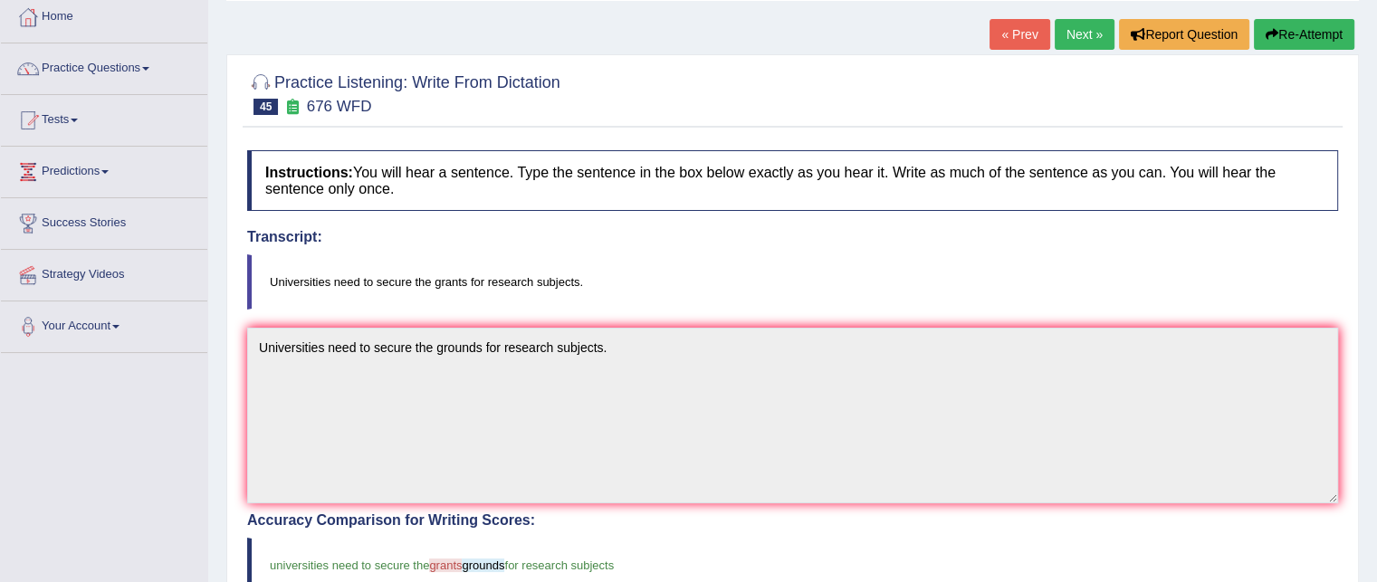
scroll to position [58, 0]
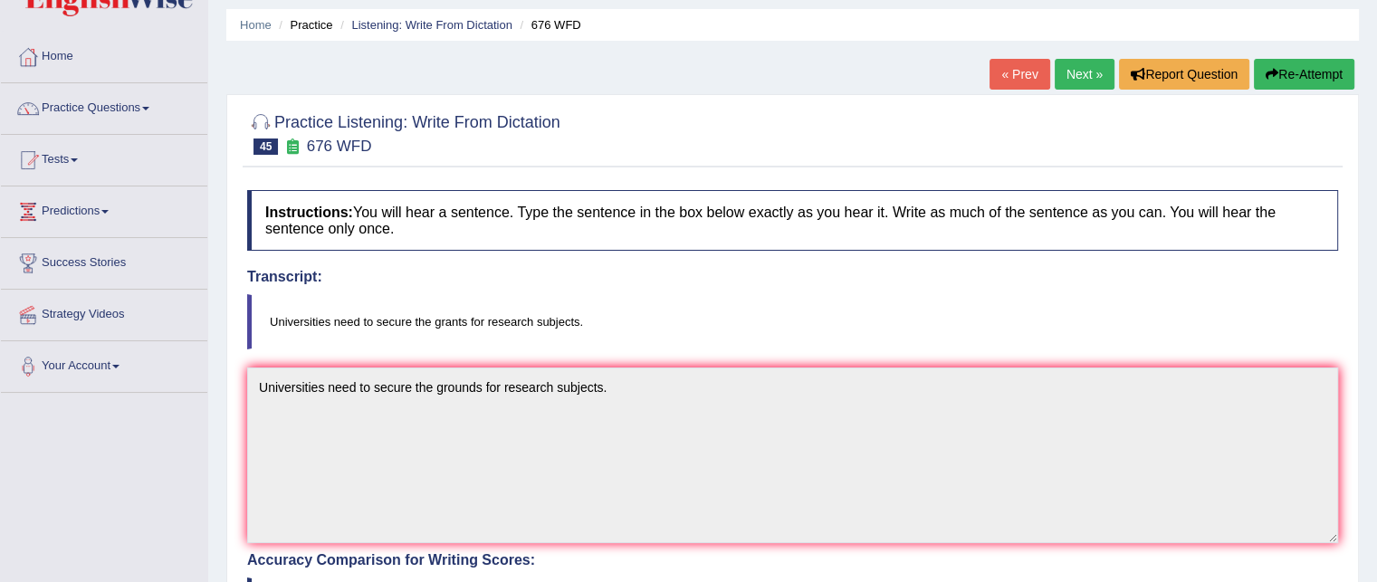
click at [1083, 78] on link "Next »" at bounding box center [1085, 74] width 60 height 31
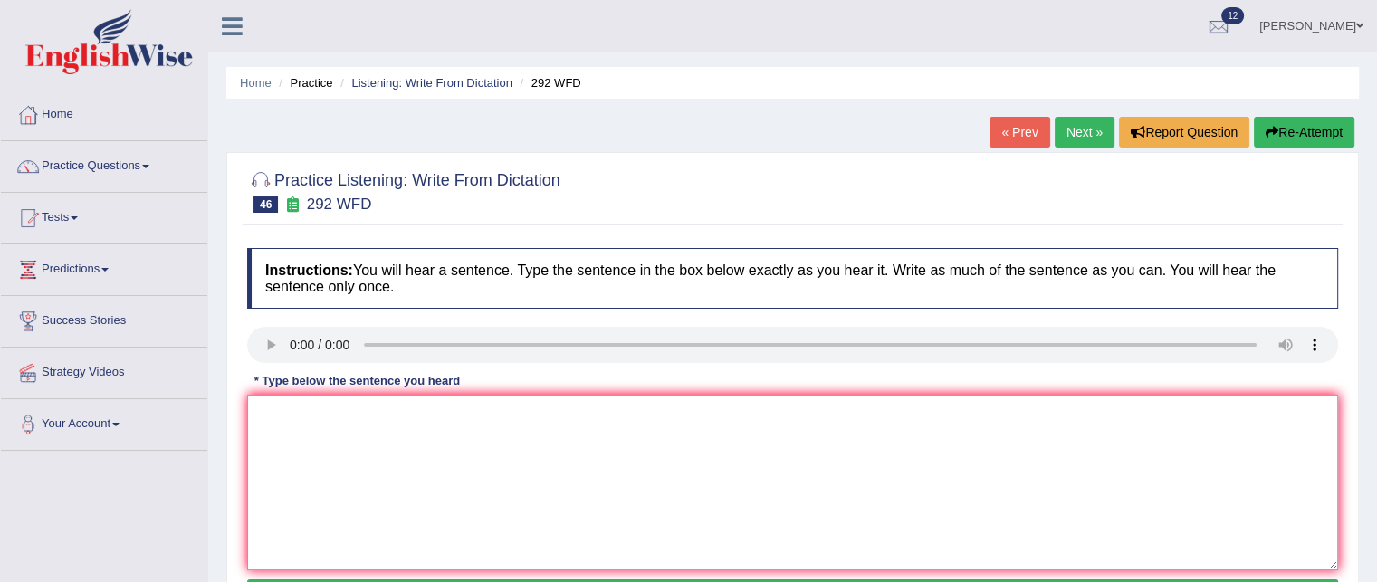
click at [322, 440] on textarea at bounding box center [792, 483] width 1091 height 176
click at [264, 405] on textarea "some poeiple argu that eductioin is not that importanat." at bounding box center [792, 483] width 1091 height 176
click at [471, 407] on textarea "Some people argue that the educatioin is not that importanat." at bounding box center [792, 483] width 1091 height 176
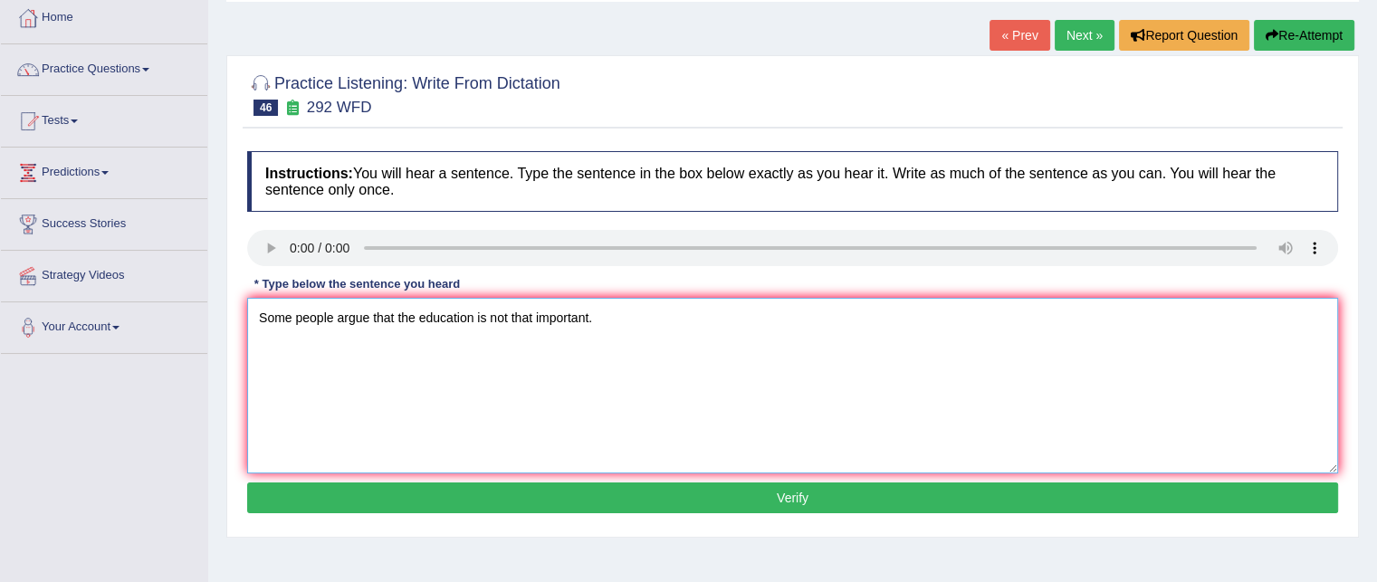
scroll to position [304, 0]
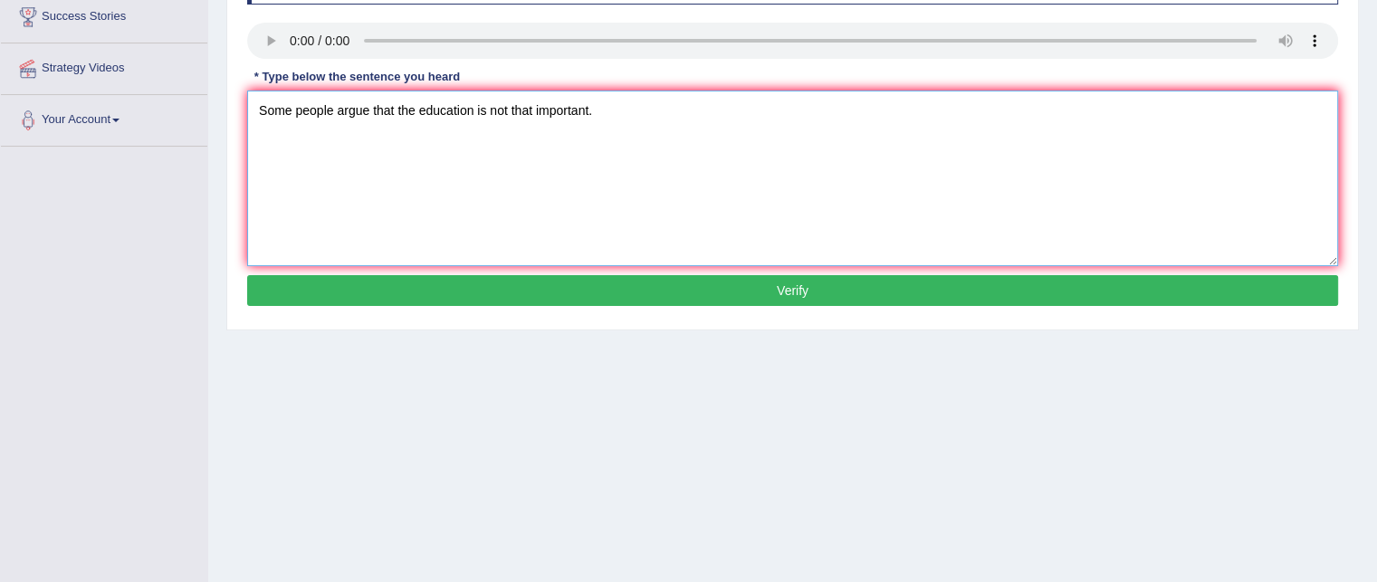
type textarea "Some people argue that the education is not that important."
click at [704, 300] on button "Verify" at bounding box center [792, 290] width 1091 height 31
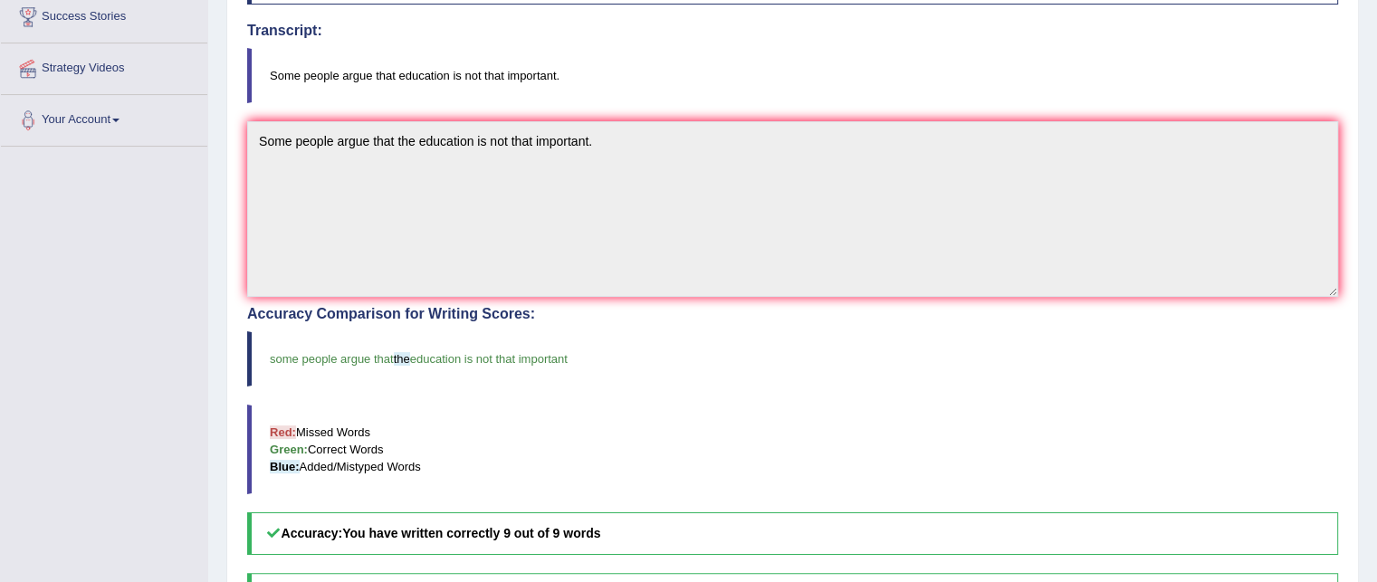
click at [1365, 224] on div "Home Practice Listening: Write From Dictation 292 WFD « Prev Next » Report Ques…" at bounding box center [792, 259] width 1169 height 1127
drag, startPoint x: 1388, startPoint y: 206, endPoint x: 1365, endPoint y: 224, distance: 29.7
click at [1365, 224] on div "Home Practice Listening: Write From Dictation 292 WFD « Prev Next » Report Ques…" at bounding box center [792, 259] width 1169 height 1127
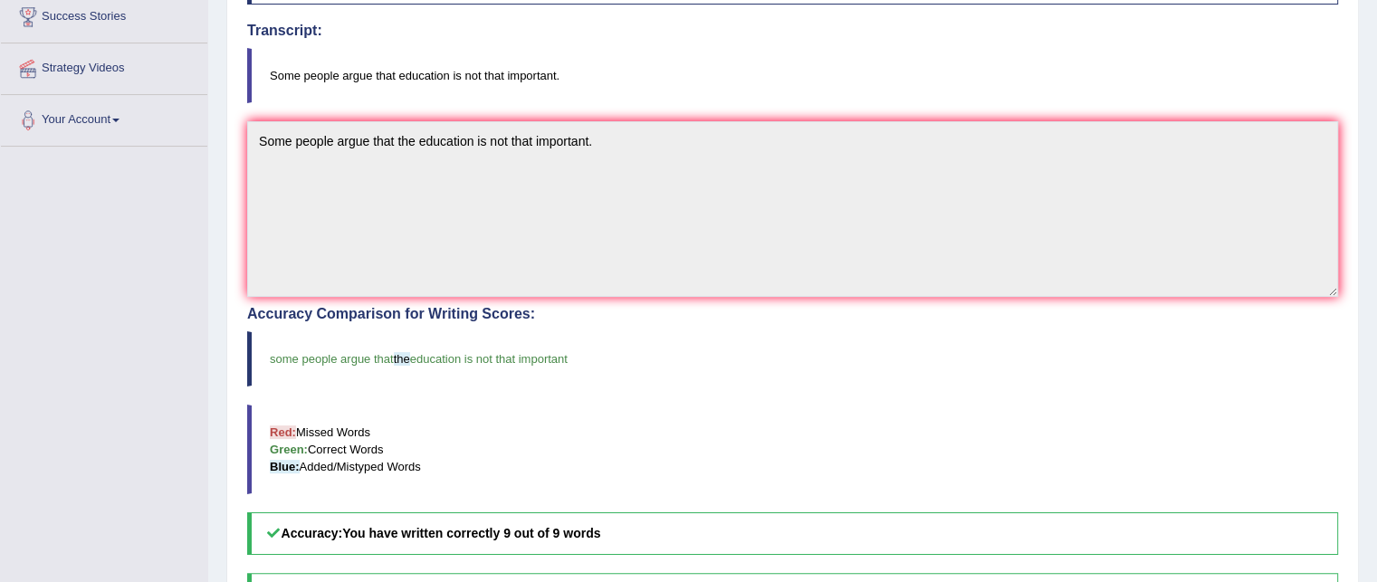
click at [1365, 224] on div "Home Practice Listening: Write From Dictation 292 WFD « Prev Next » Report Ques…" at bounding box center [792, 259] width 1169 height 1127
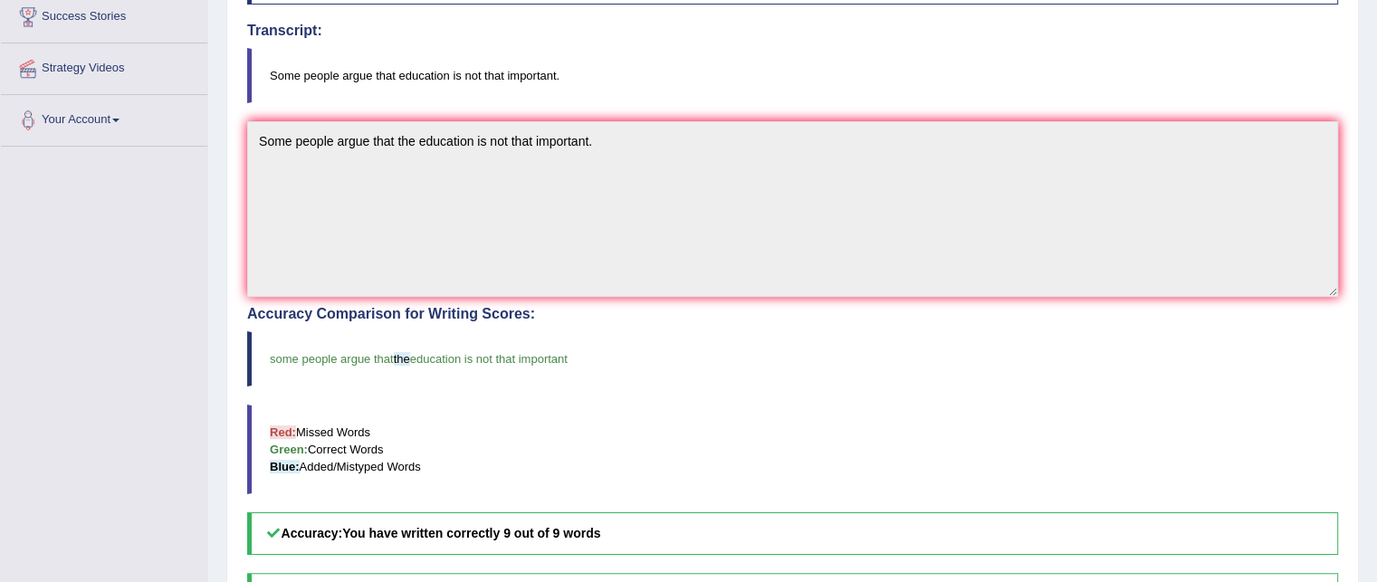
click at [1365, 224] on div "Home Practice Listening: Write From Dictation 292 WFD « Prev Next » Report Ques…" at bounding box center [792, 259] width 1169 height 1127
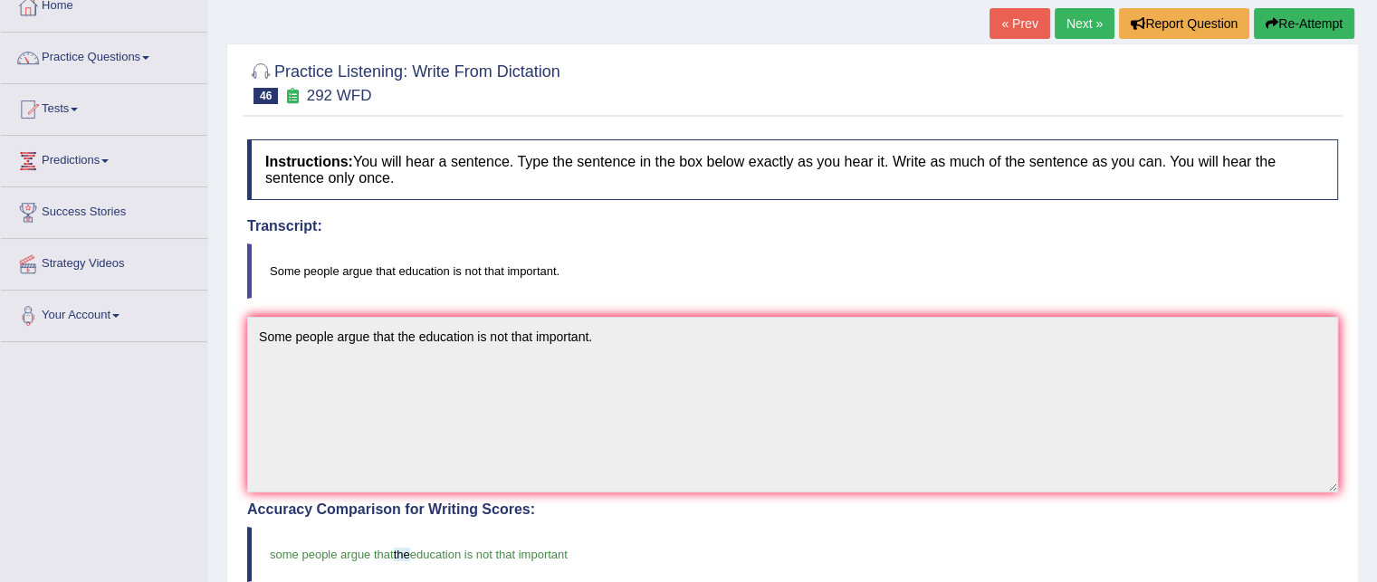
scroll to position [107, 0]
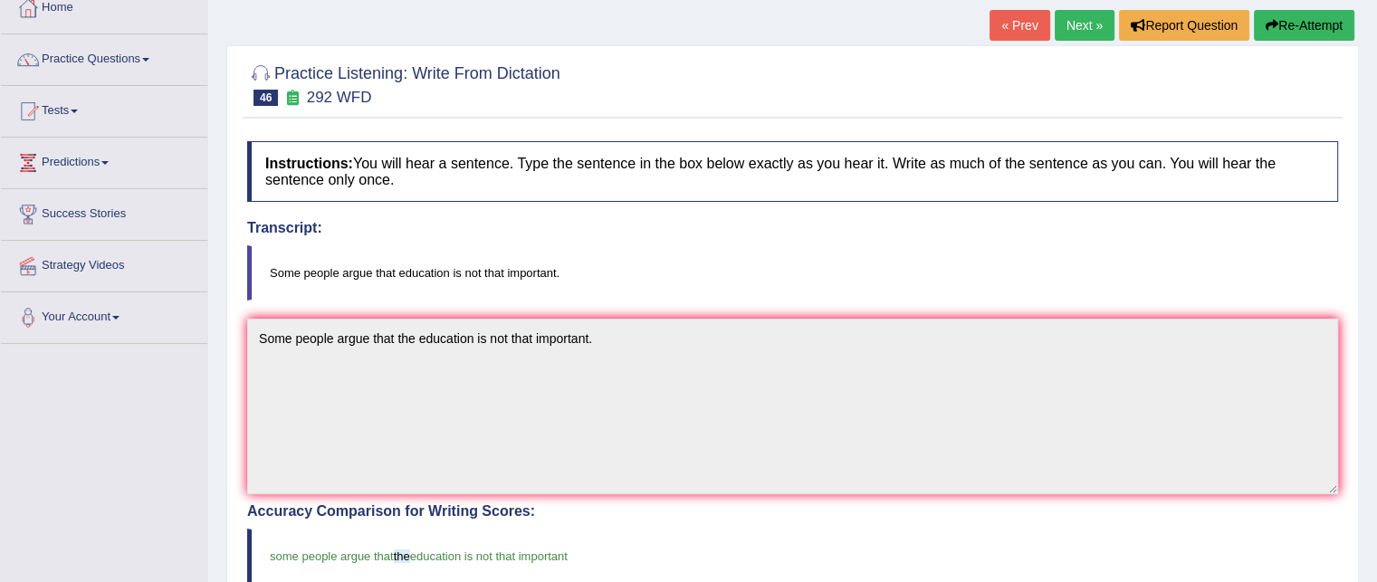
click at [1073, 31] on link "Next »" at bounding box center [1085, 25] width 60 height 31
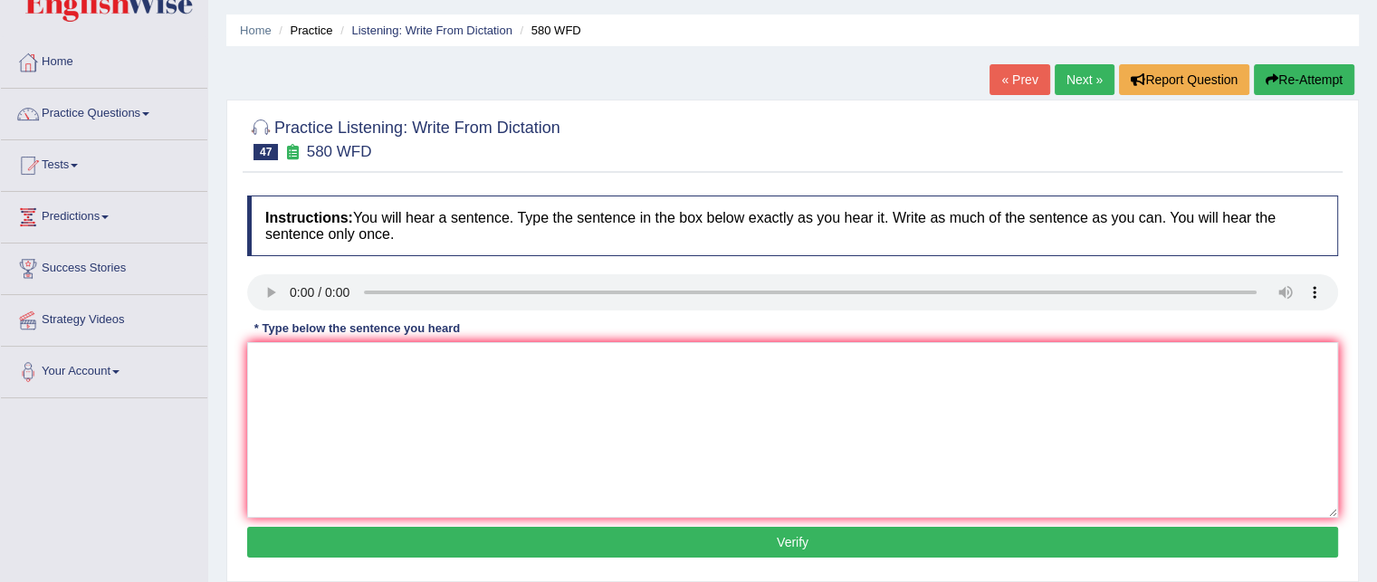
scroll to position [54, 0]
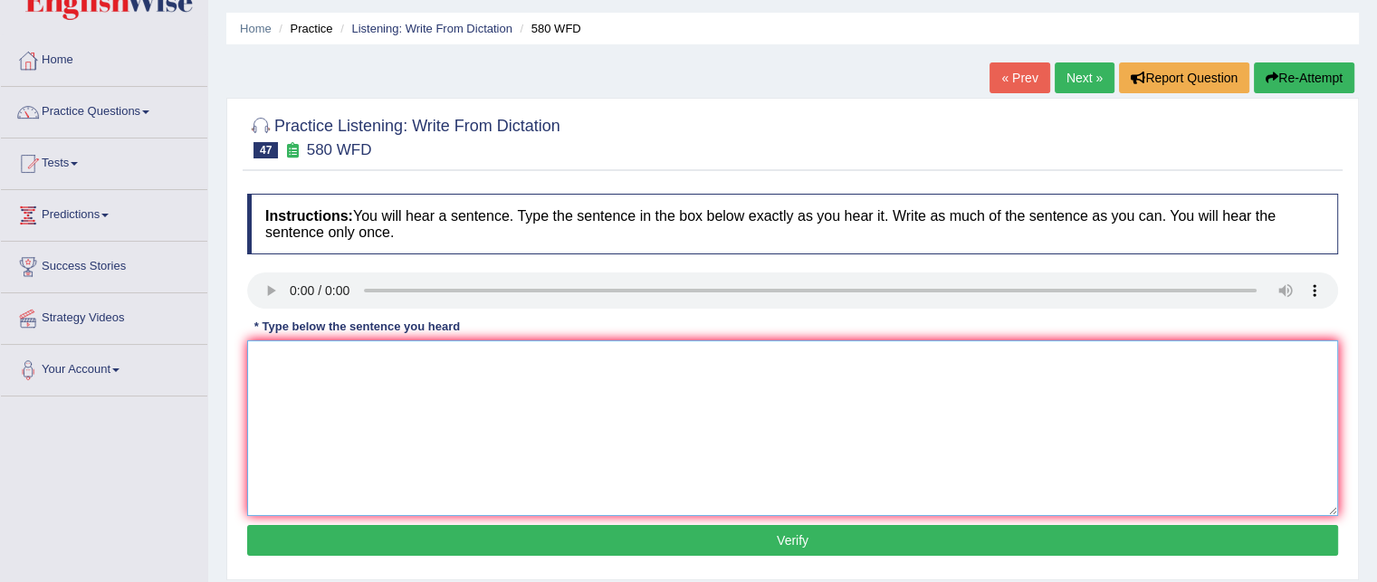
click at [311, 377] on textarea at bounding box center [792, 428] width 1091 height 176
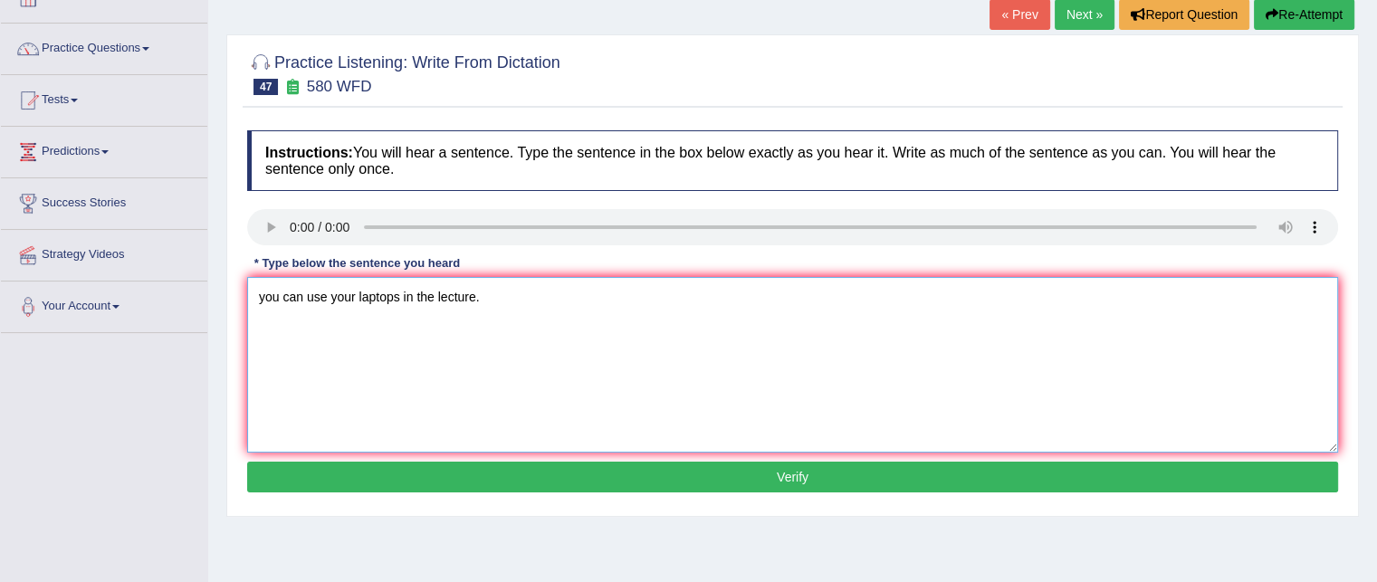
type textarea "you can use your laptops in the lecture."
click at [395, 474] on button "Verify" at bounding box center [792, 477] width 1091 height 31
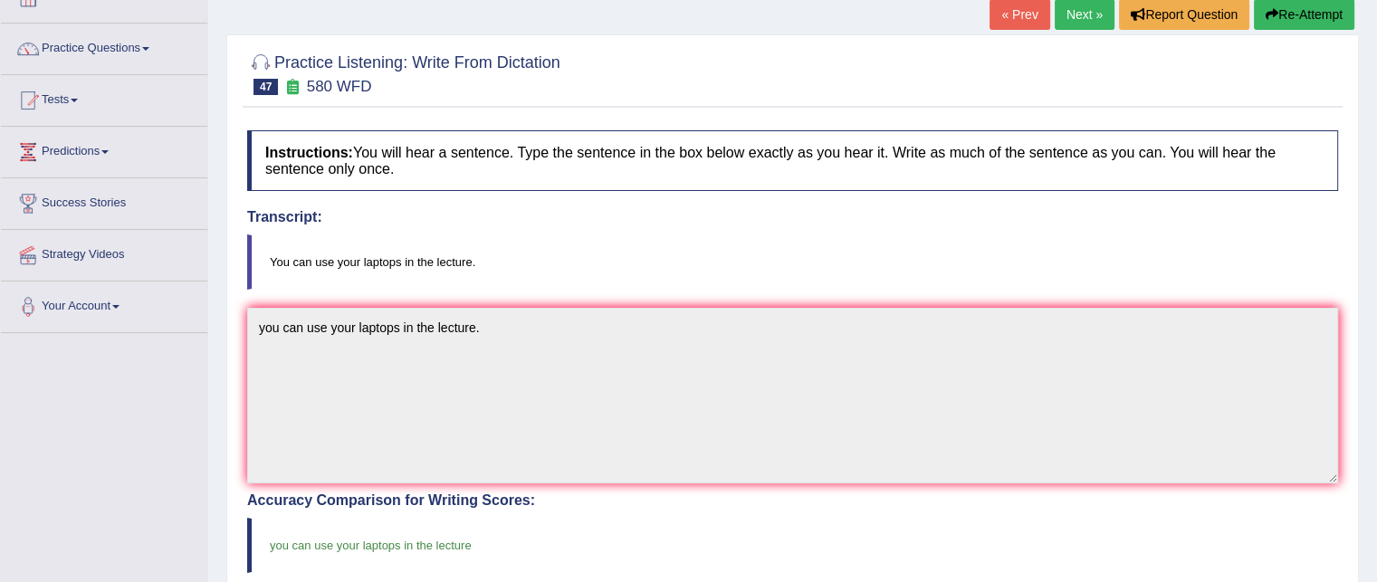
scroll to position [0, 0]
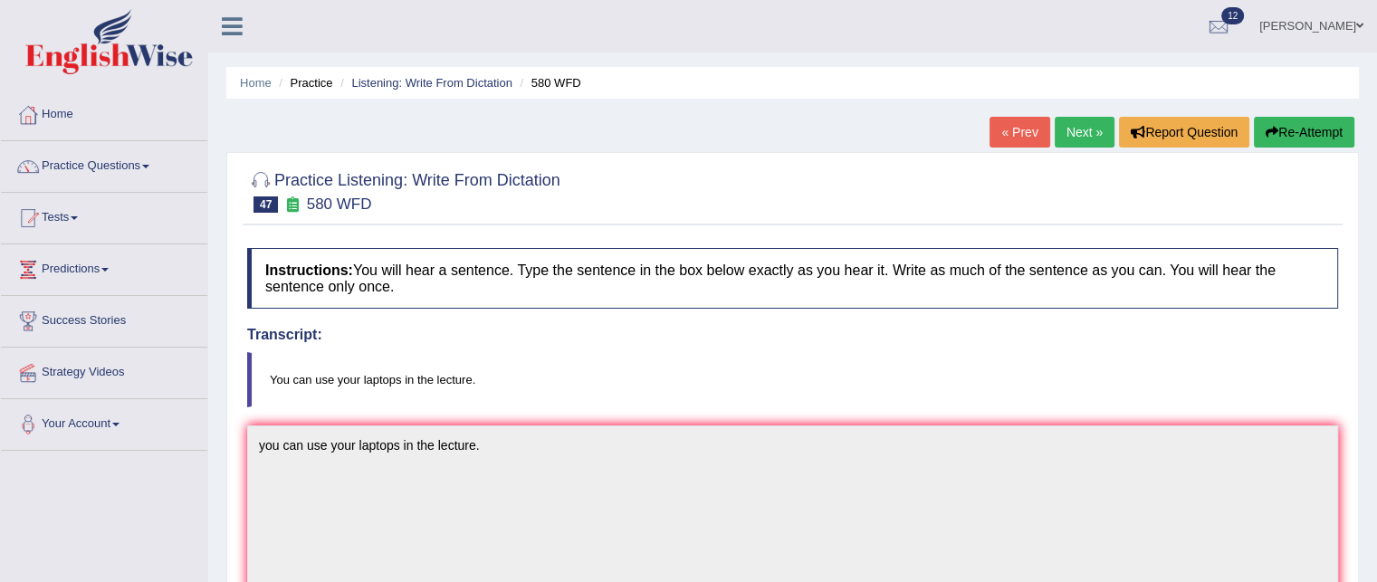
click at [1075, 124] on link "Next »" at bounding box center [1085, 132] width 60 height 31
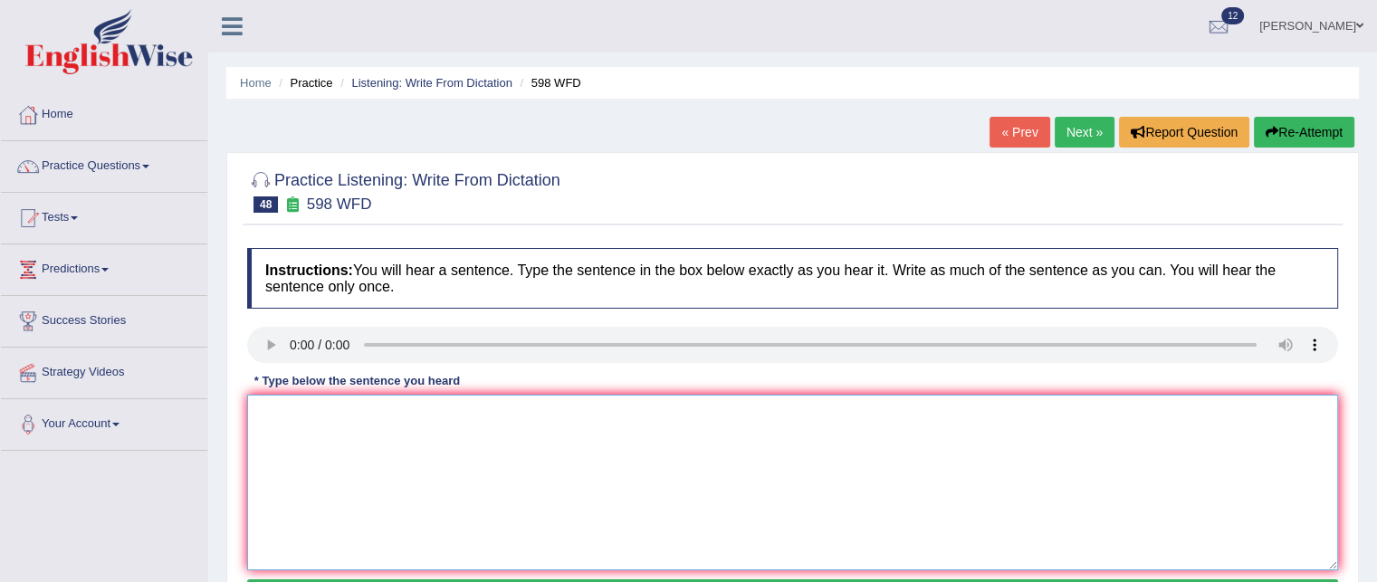
click at [312, 424] on textarea at bounding box center [792, 483] width 1091 height 176
click at [340, 412] on textarea "Check the wesite if yiu are loooking for t=discounted textbooks" at bounding box center [792, 483] width 1091 height 176
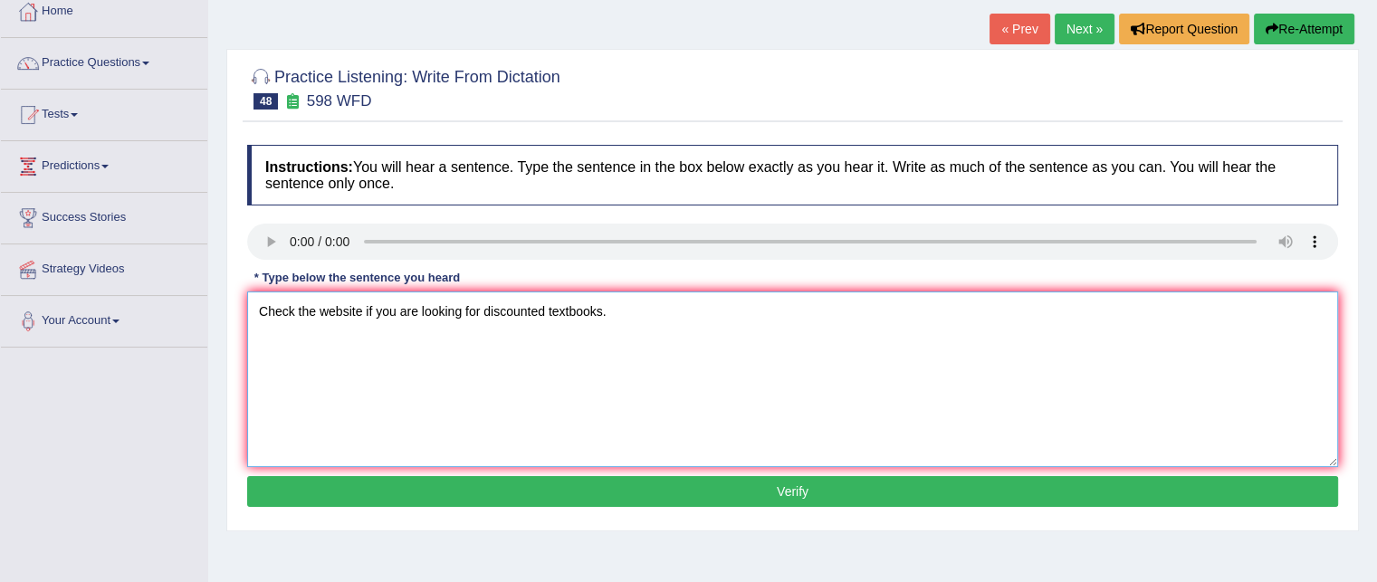
scroll to position [105, 0]
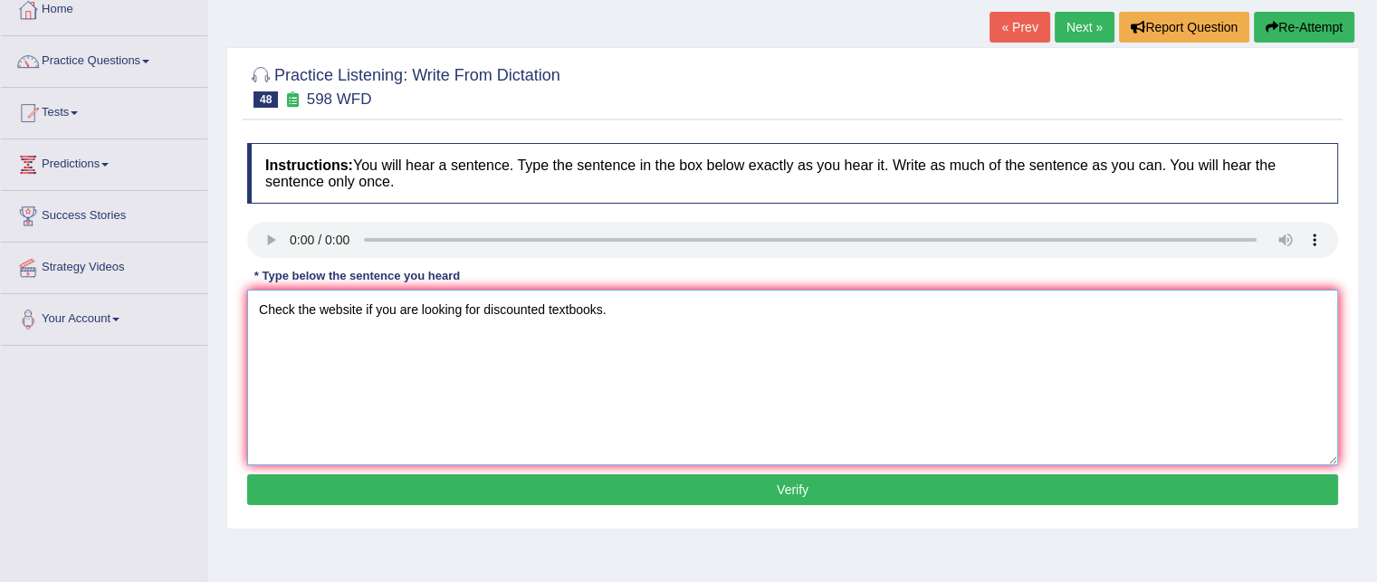
type textarea "Check the website if you are looking for discounted textbooks."
click at [322, 497] on button "Verify" at bounding box center [792, 489] width 1091 height 31
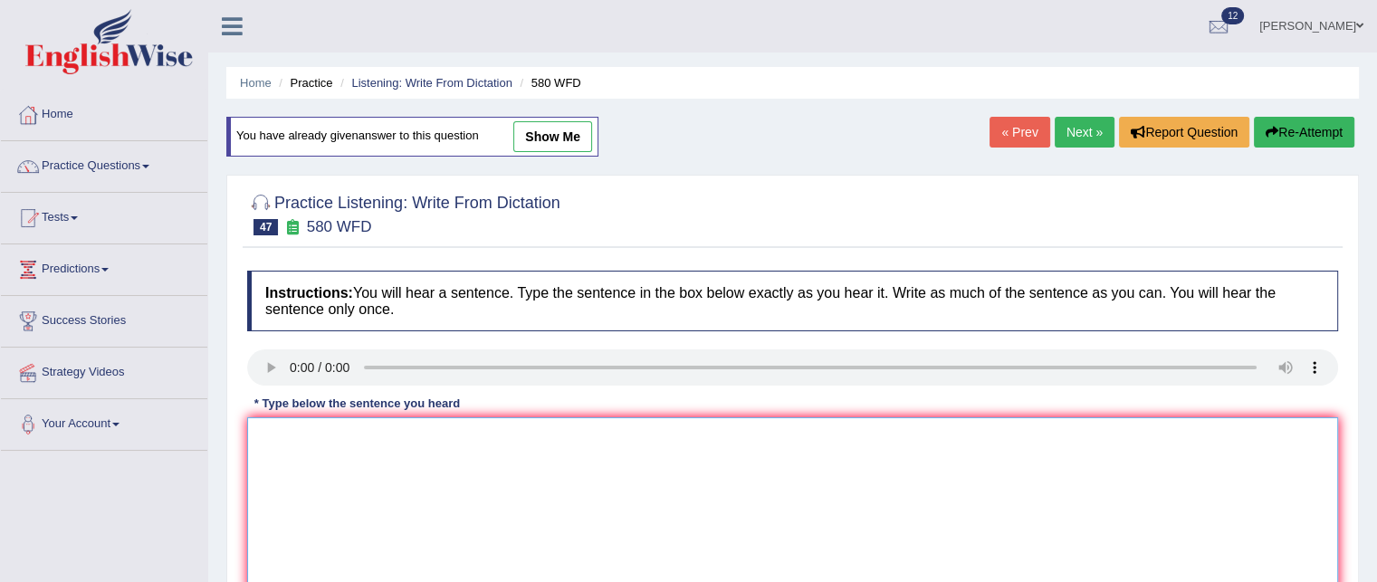
click at [290, 436] on textarea at bounding box center [792, 505] width 1091 height 176
click at [1081, 127] on link "Next »" at bounding box center [1085, 132] width 60 height 31
click at [1082, 144] on link "Next »" at bounding box center [1085, 132] width 60 height 31
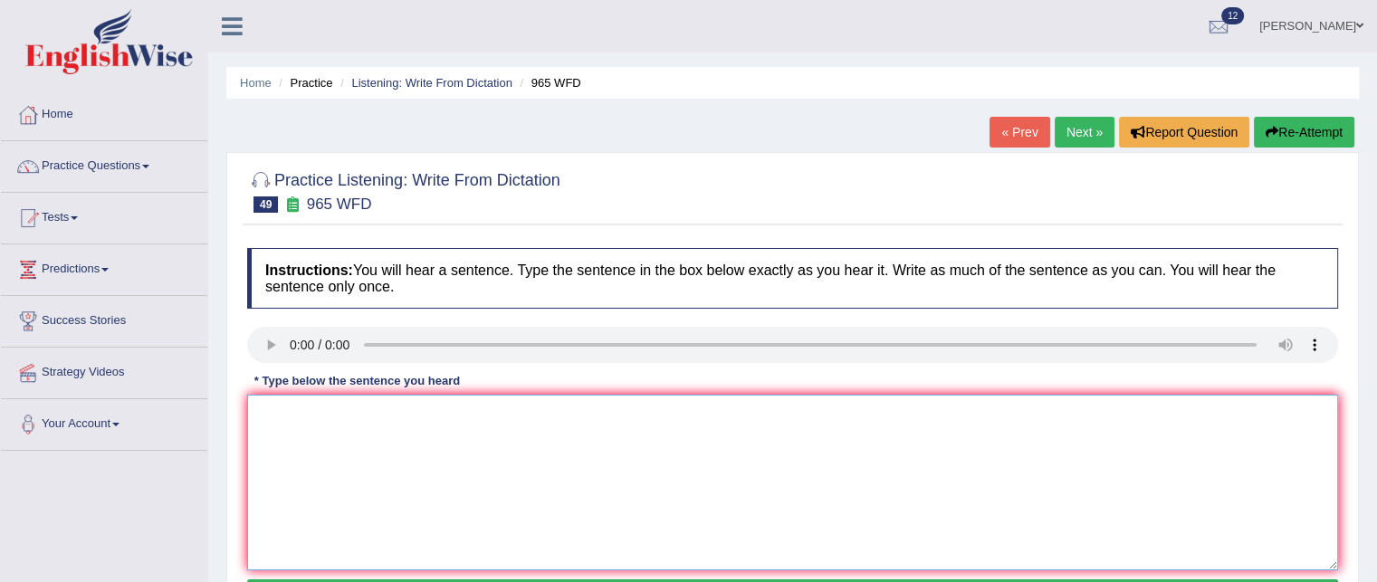
click at [321, 406] on textarea at bounding box center [792, 483] width 1091 height 176
click at [334, 417] on textarea "You must anser security questins whn yiour reset your password." at bounding box center [792, 483] width 1091 height 176
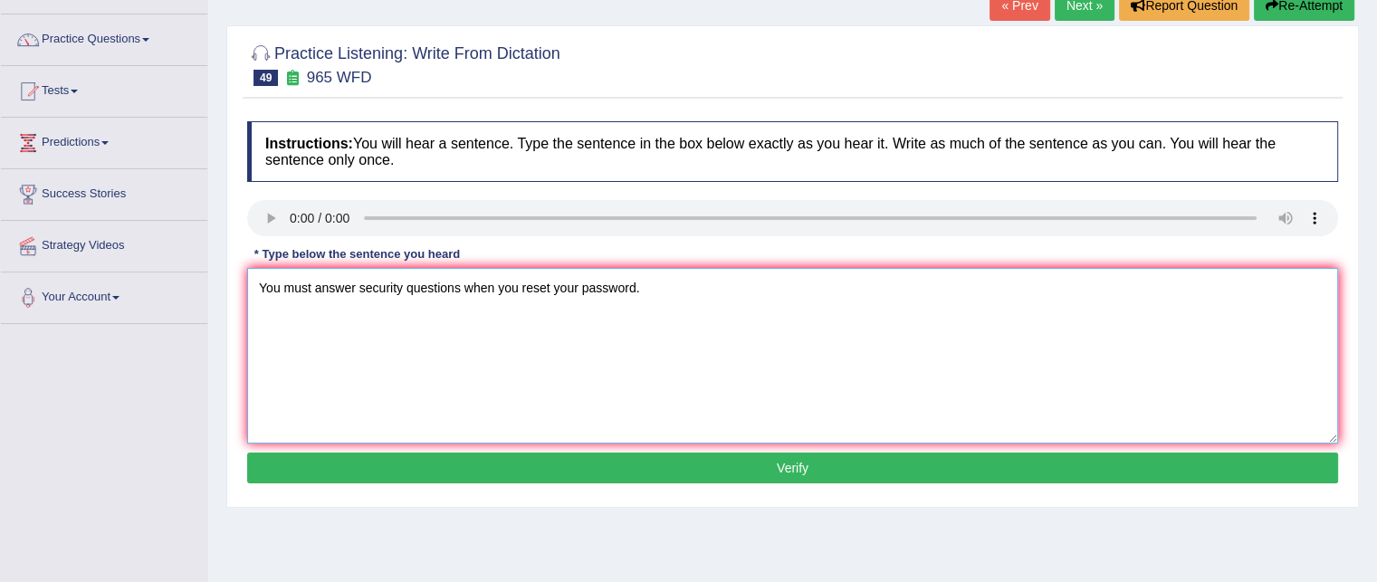
scroll to position [132, 0]
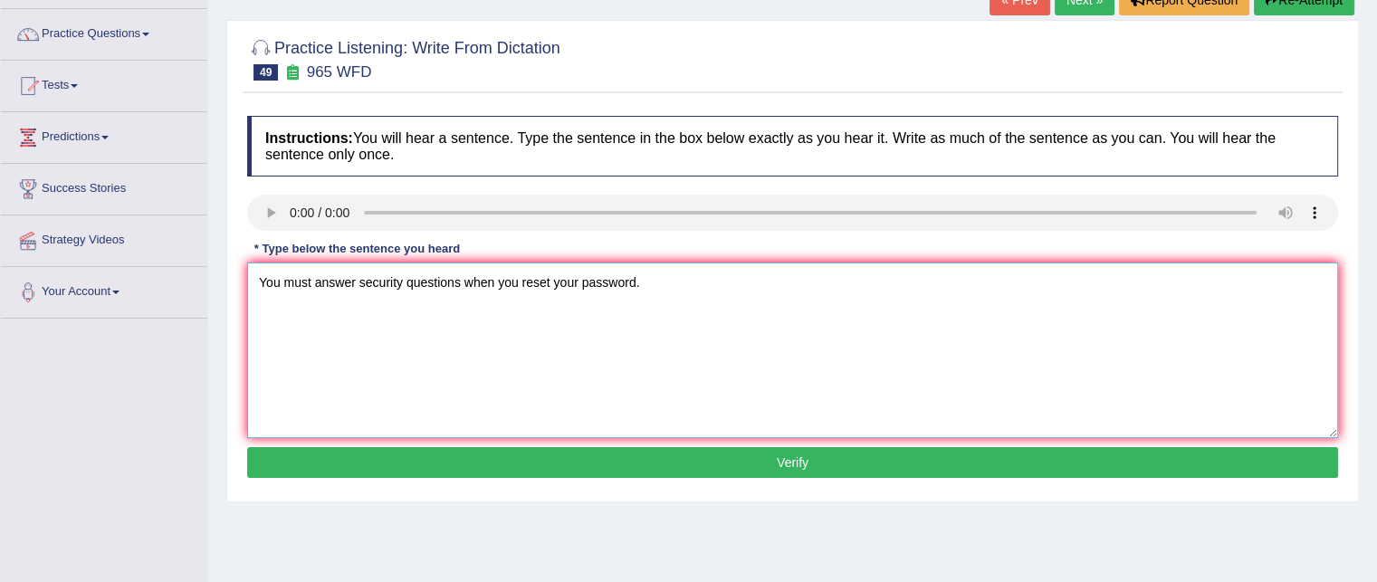
type textarea "You must answer security questions when you reset your password."
click at [553, 473] on button "Verify" at bounding box center [792, 462] width 1091 height 31
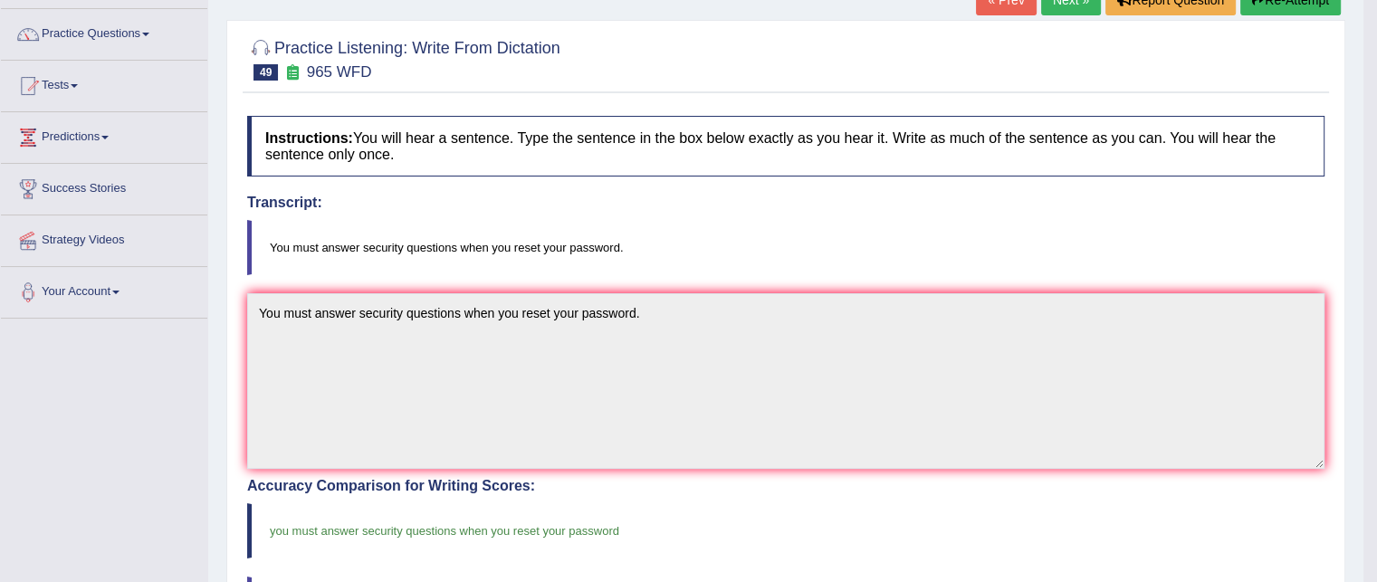
scroll to position [0, 0]
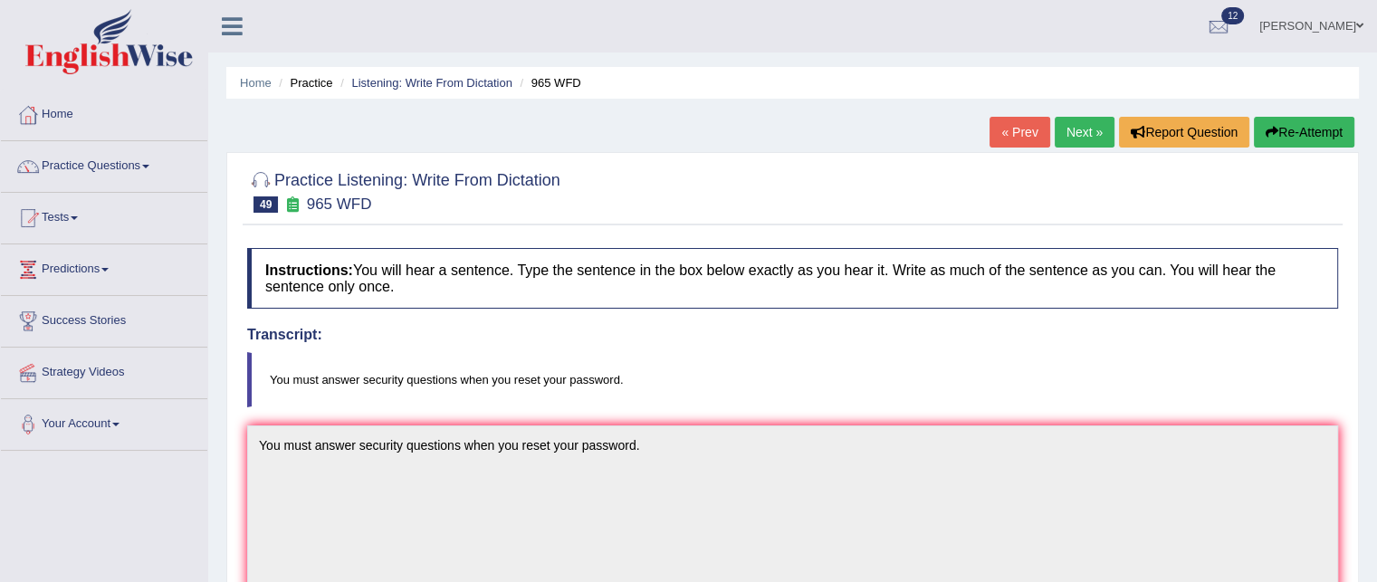
click at [1055, 137] on link "Next »" at bounding box center [1085, 132] width 60 height 31
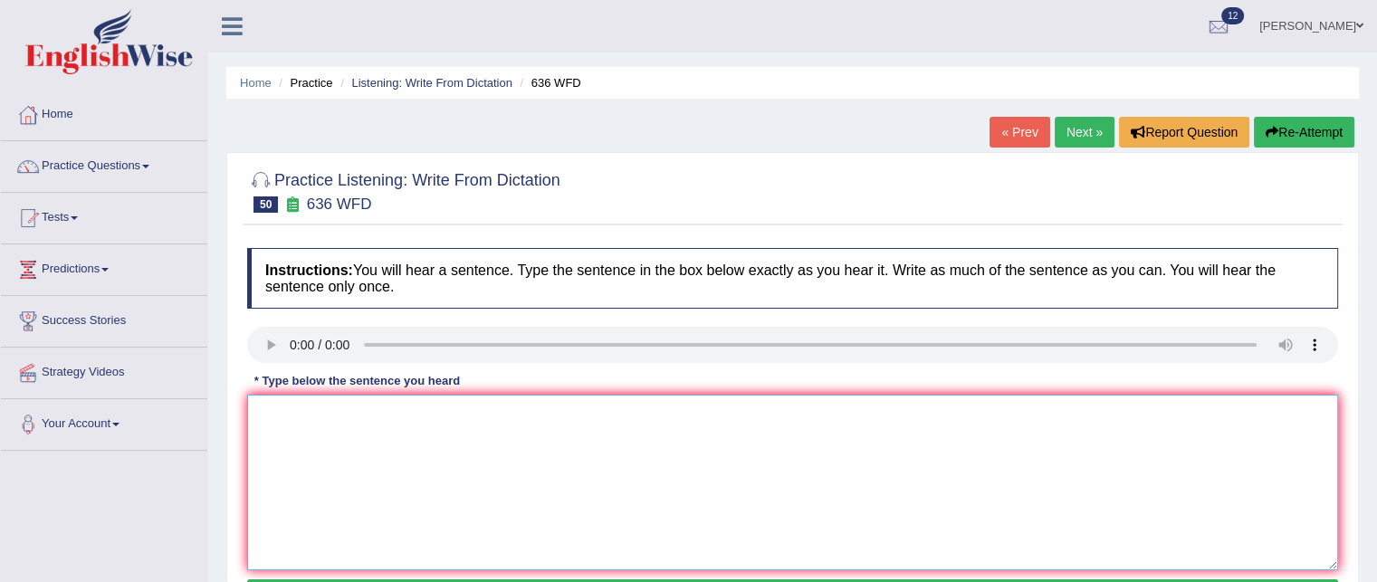
click at [301, 418] on textarea at bounding box center [792, 483] width 1091 height 176
click at [316, 412] on textarea "Several aciondited will be qitlifies ans the greatest scientist of all time." at bounding box center [792, 483] width 1091 height 176
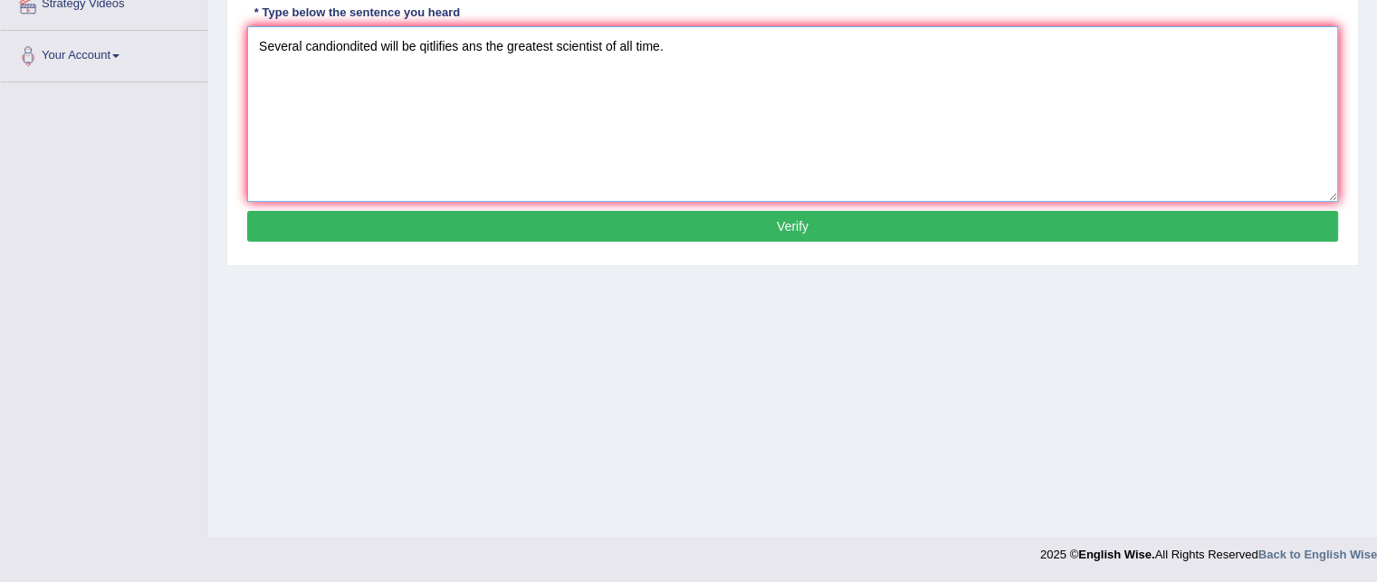
click at [376, 39] on textarea "Several candiondited will be qitlifies ans the greatest scientist of all time." at bounding box center [792, 114] width 1091 height 176
click at [423, 34] on textarea "Several candidates will be qitlifies ans the greatest scientist of all time." at bounding box center [792, 114] width 1091 height 176
type textarea "Several candidates will be qualified as the greatest scientist of all time."
click at [465, 234] on button "Verify" at bounding box center [792, 226] width 1091 height 31
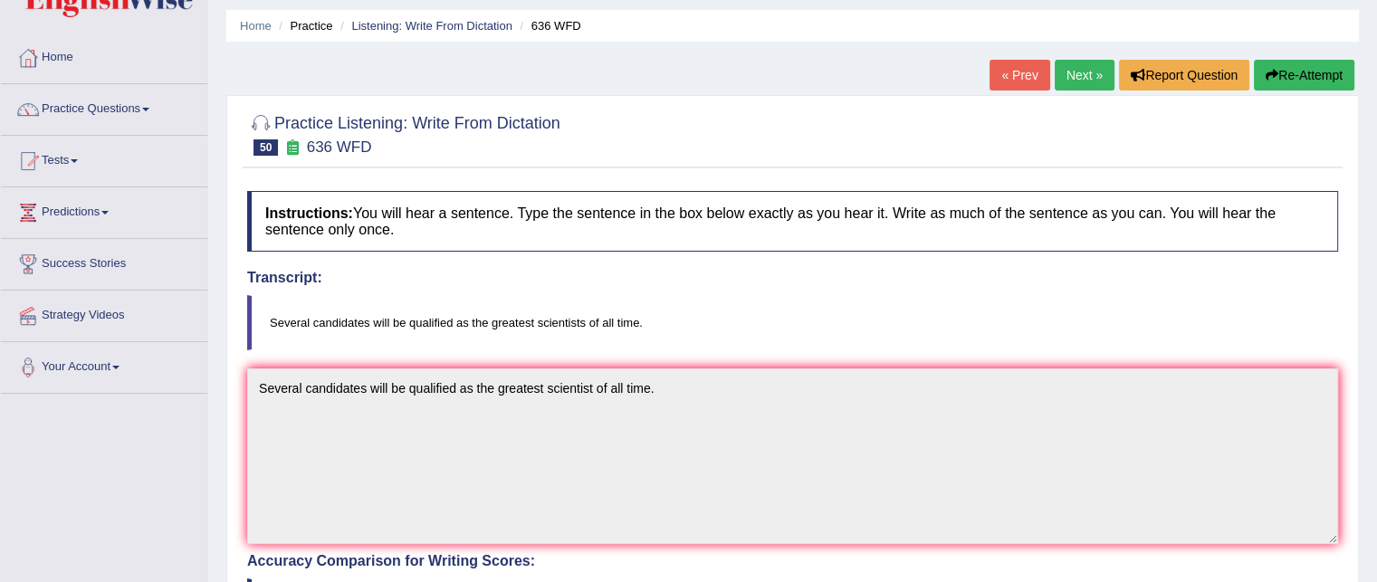
scroll to position [53, 0]
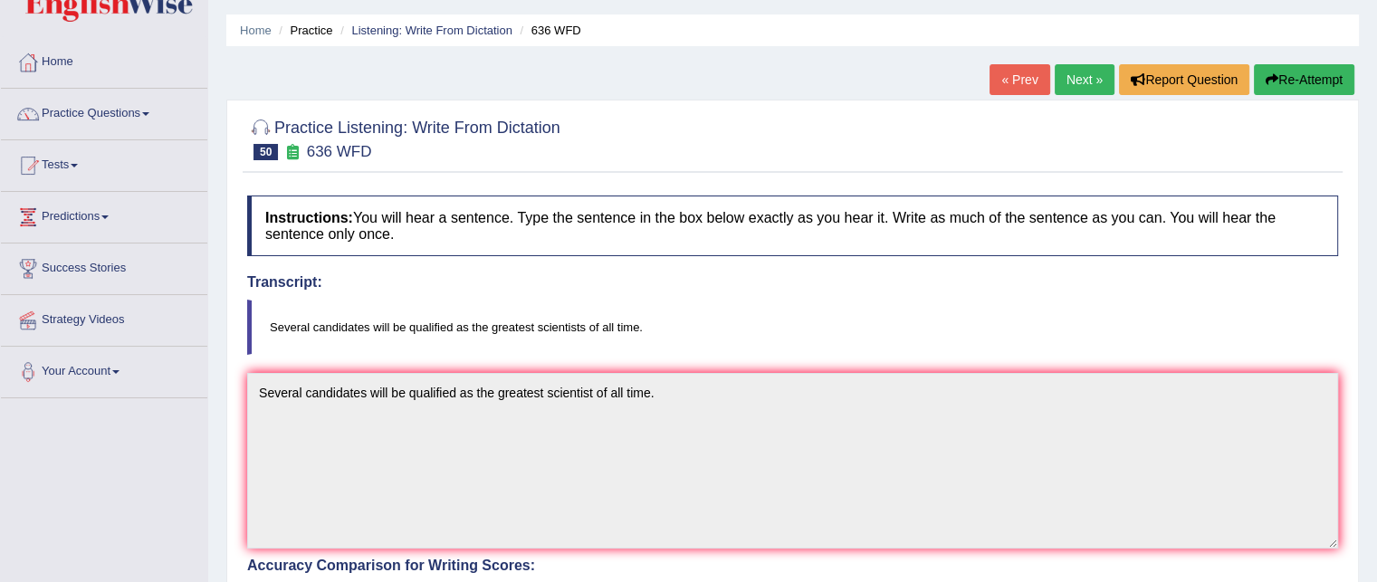
click at [1068, 86] on link "Next »" at bounding box center [1085, 79] width 60 height 31
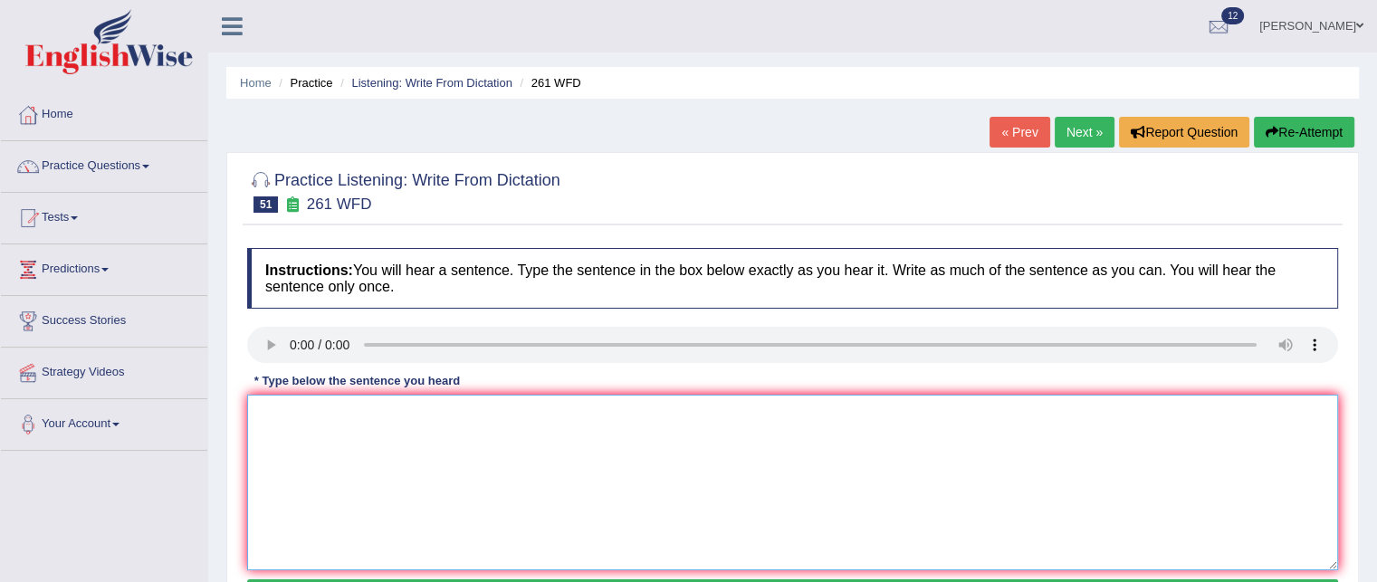
click at [302, 410] on textarea at bounding box center [792, 483] width 1091 height 176
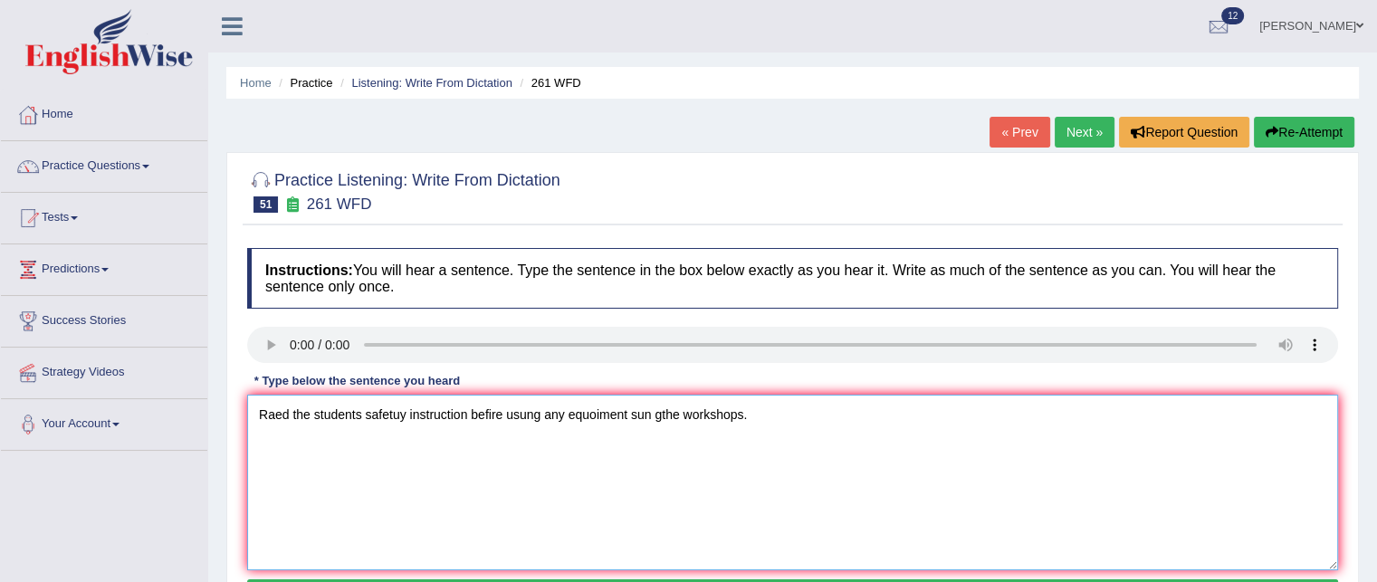
click at [272, 417] on textarea "Raed the students safetuy instruction befire usung any equoiment sun gthe works…" at bounding box center [792, 483] width 1091 height 176
click at [666, 405] on textarea "Read the students safety instruction before using any equipments in the worksho…" at bounding box center [792, 483] width 1091 height 176
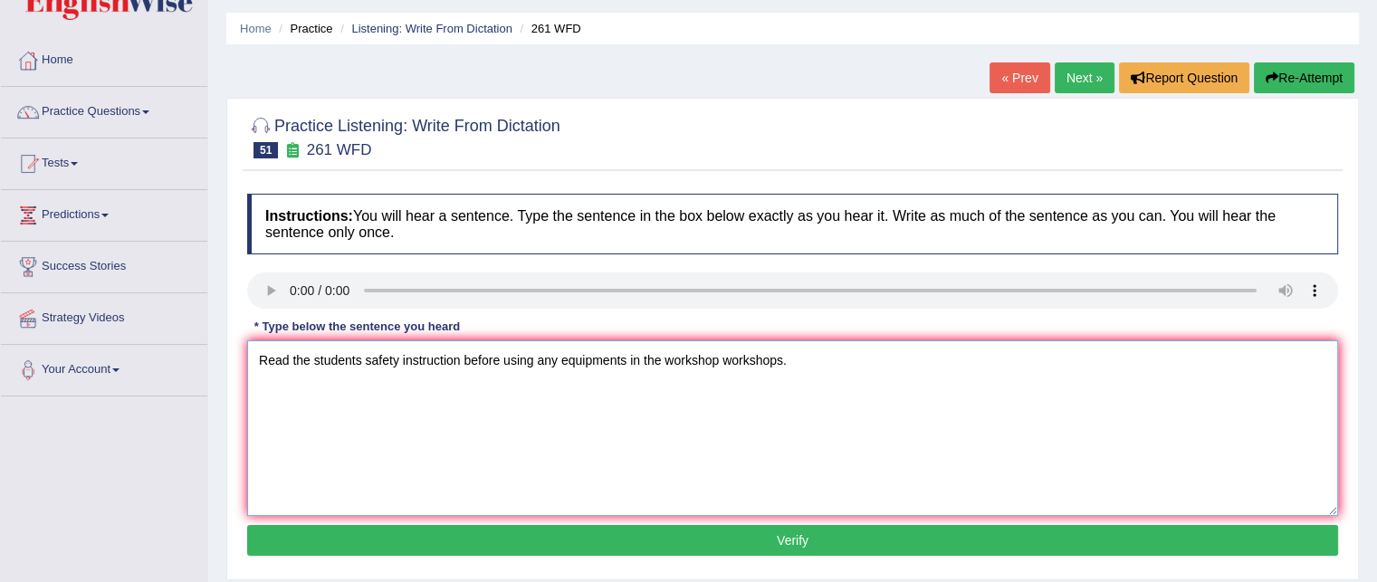
scroll to position [74, 0]
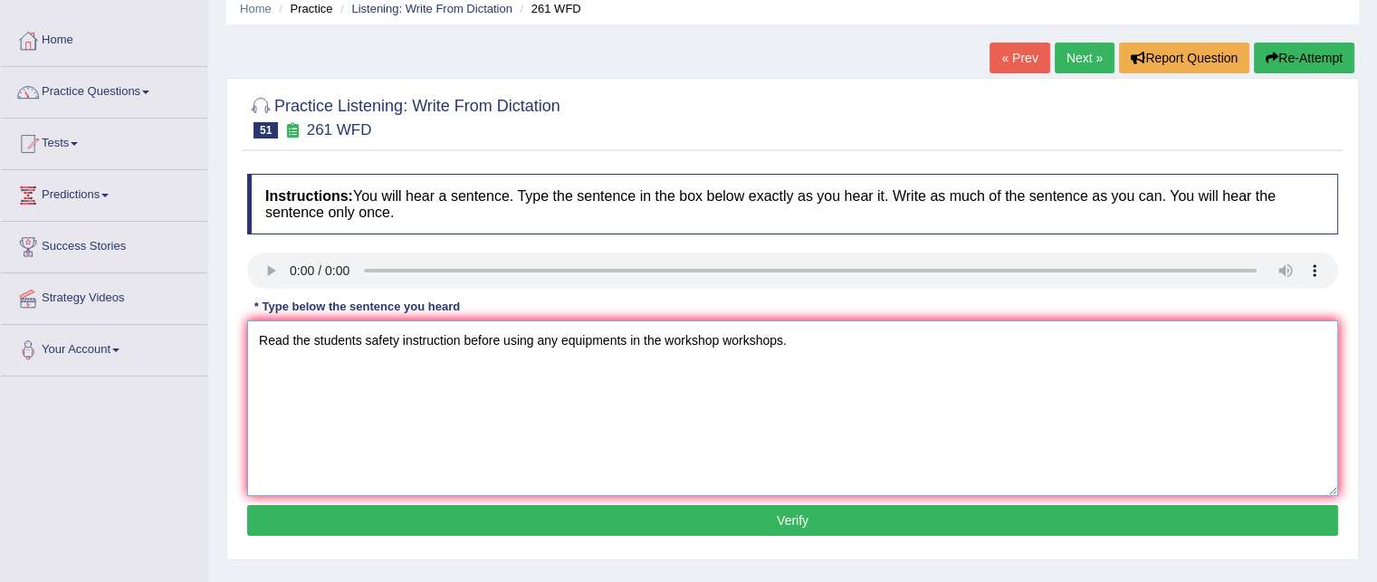
type textarea "Read the students safety instruction before using any equipments in the worksho…"
click at [449, 511] on button "Verify" at bounding box center [792, 520] width 1091 height 31
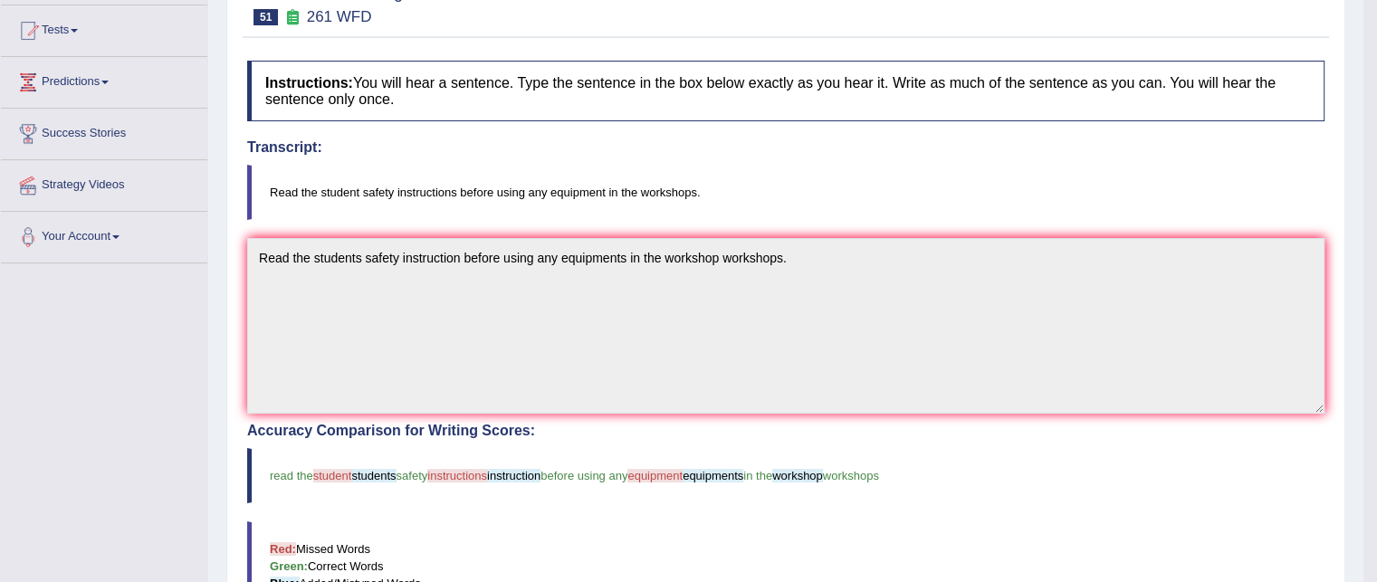
scroll to position [190, 0]
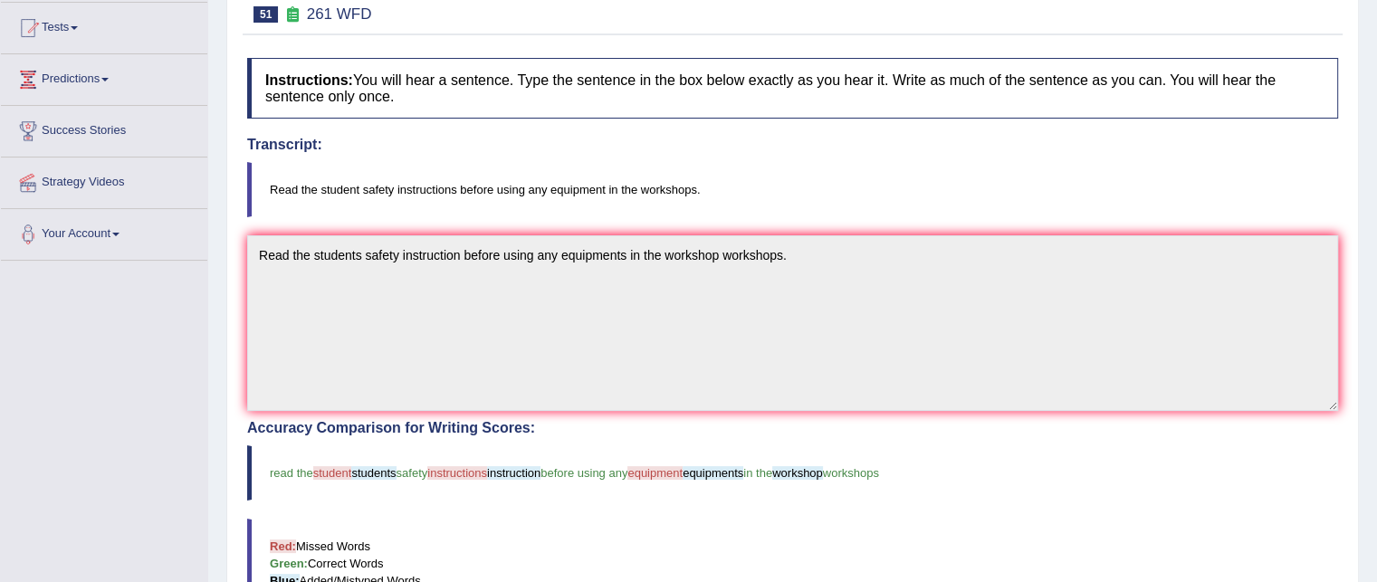
click at [482, 432] on h4 "Accuracy Comparison for Writing Scores:" at bounding box center [792, 428] width 1091 height 16
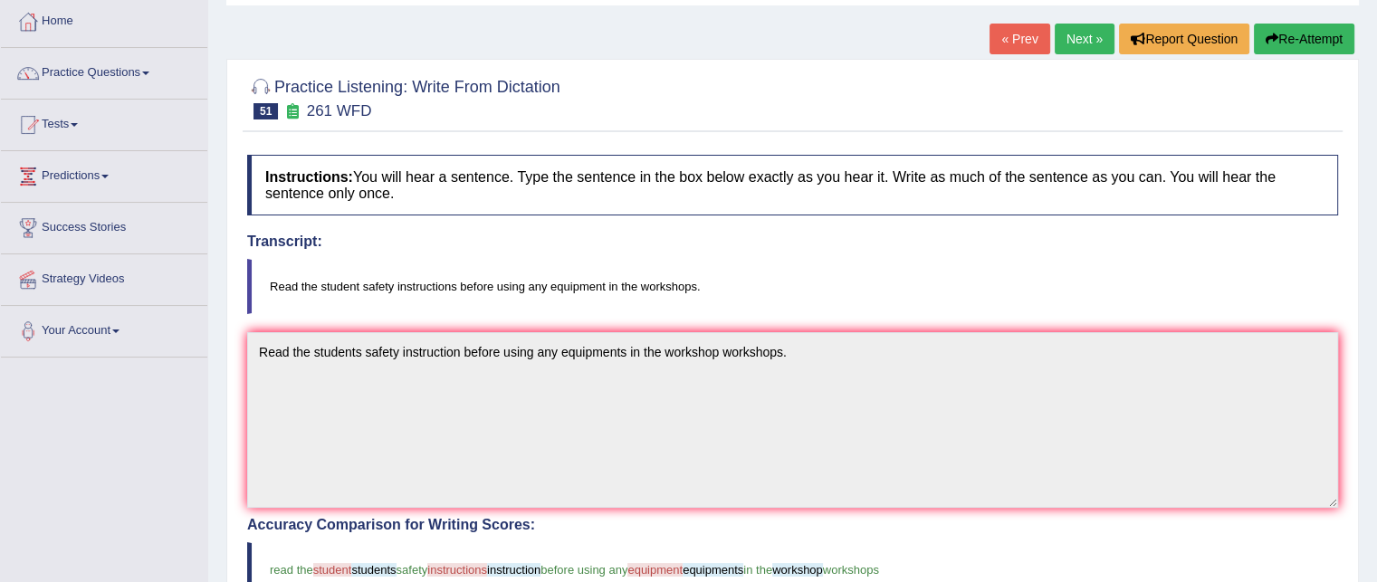
scroll to position [0, 0]
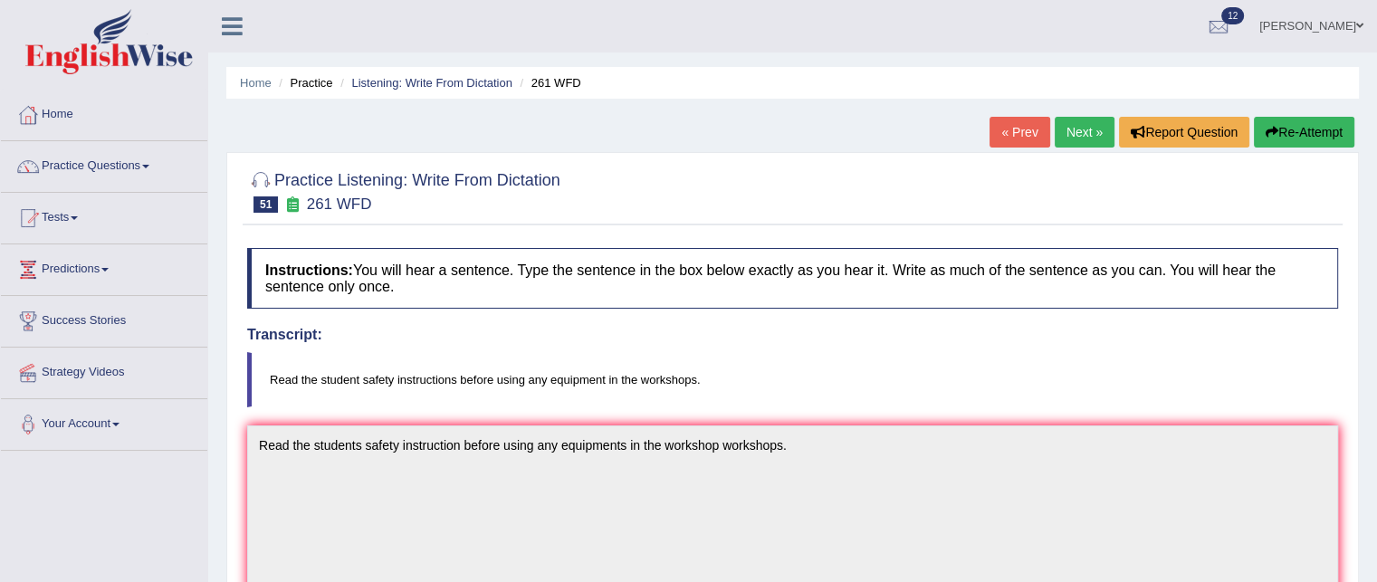
click at [1077, 137] on link "Next »" at bounding box center [1085, 132] width 60 height 31
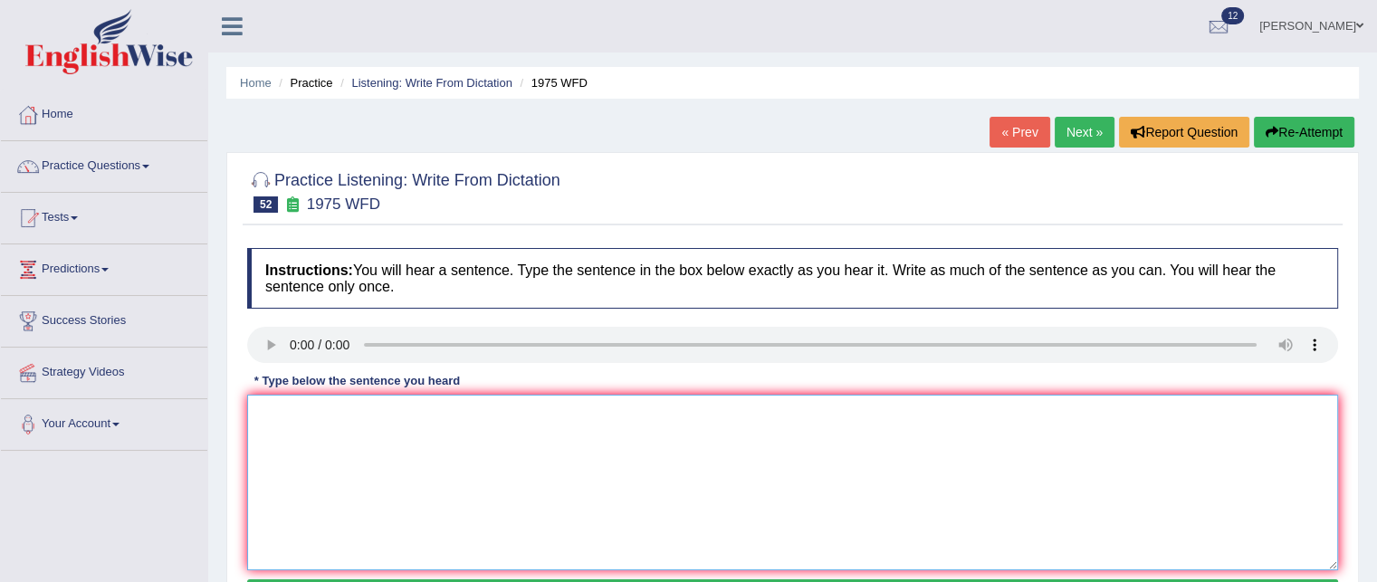
click at [302, 400] on textarea at bounding box center [792, 483] width 1091 height 176
type textarea "he i"
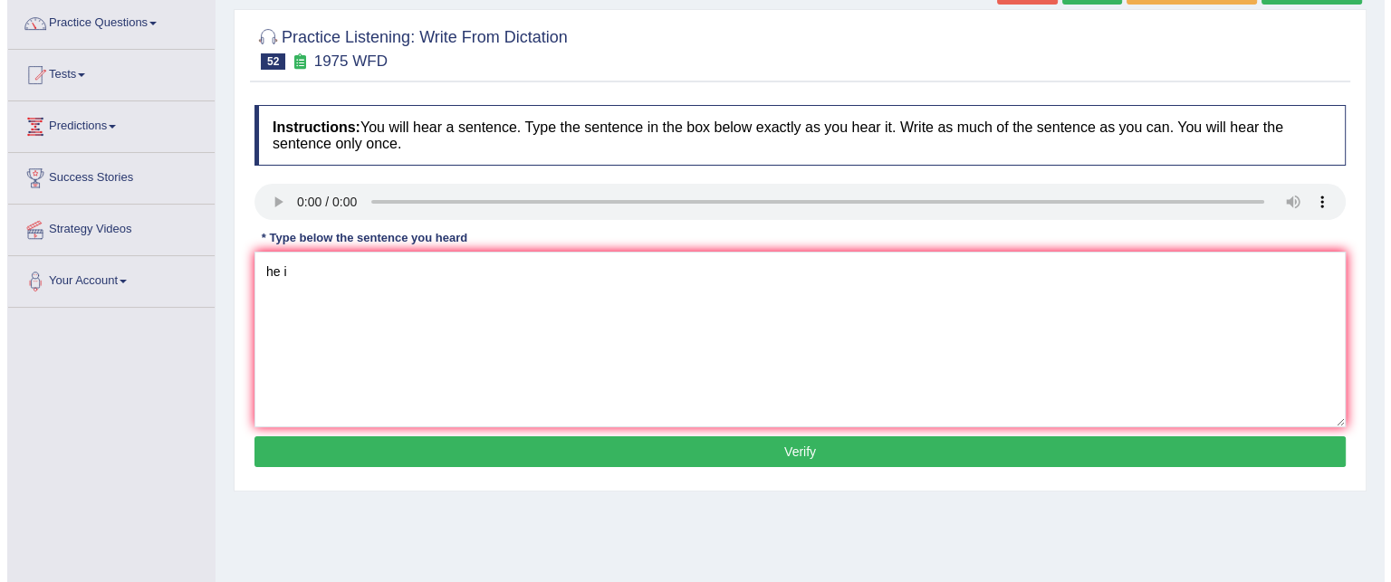
scroll to position [144, 0]
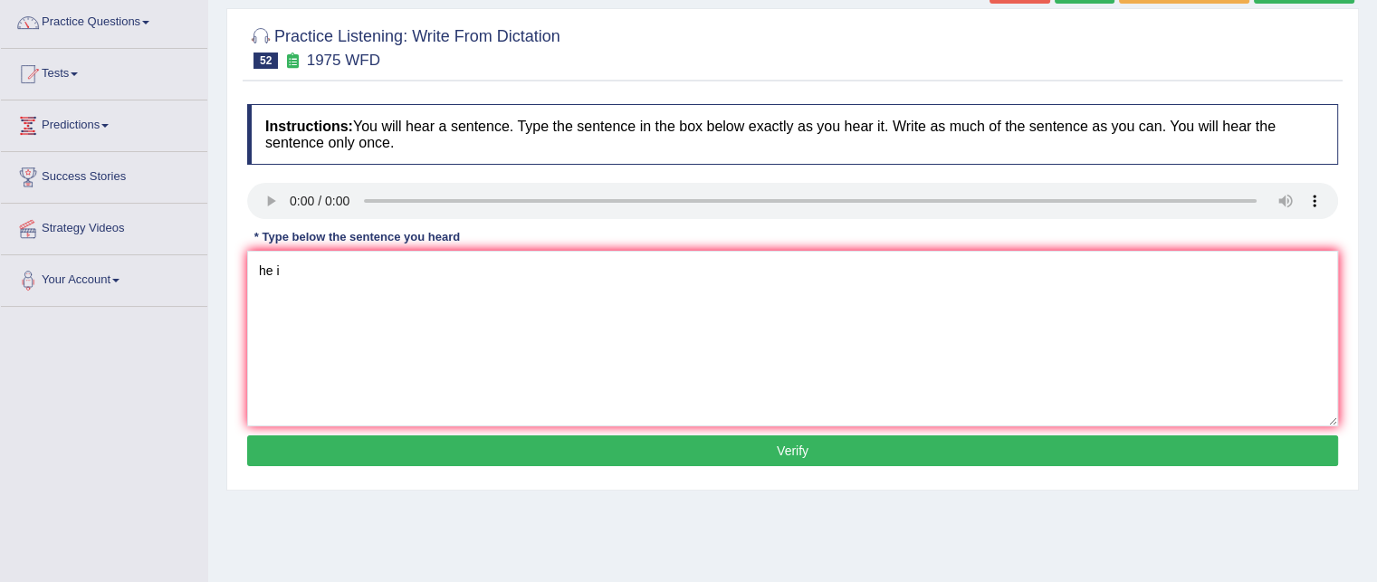
click at [492, 441] on button "Verify" at bounding box center [792, 451] width 1091 height 31
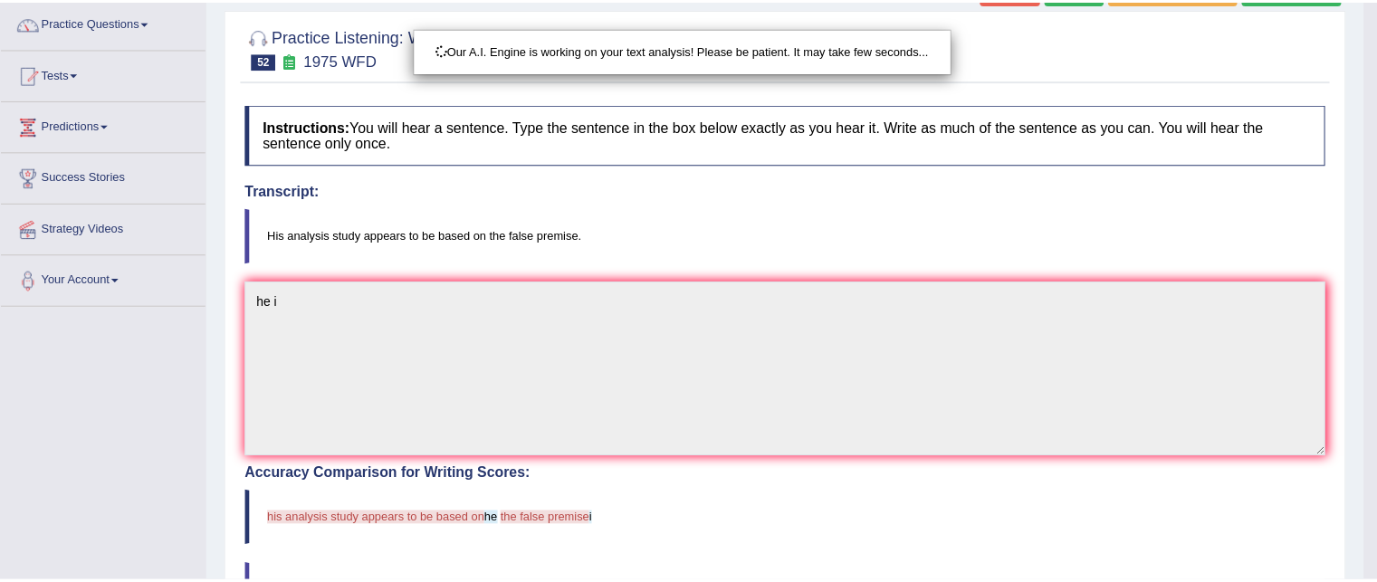
scroll to position [156, 0]
